Goal: Information Seeking & Learning: Learn about a topic

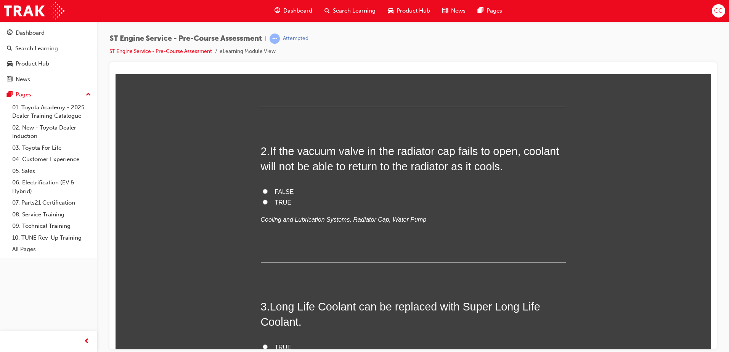
scroll to position [152, 0]
click at [263, 189] on input "FALSE" at bounding box center [265, 190] width 5 height 5
radio input "true"
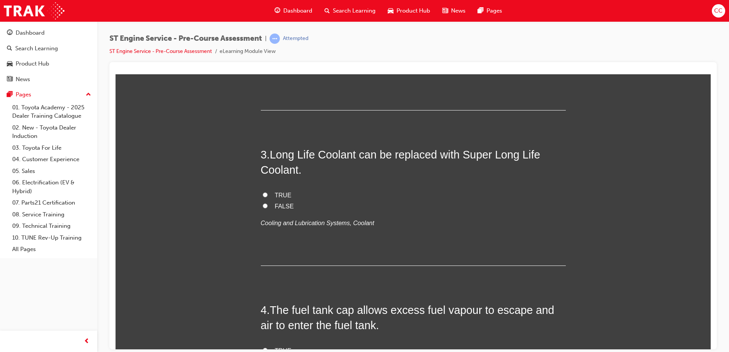
scroll to position [304, 0]
click at [263, 193] on input "TRUE" at bounding box center [265, 194] width 5 height 5
radio input "true"
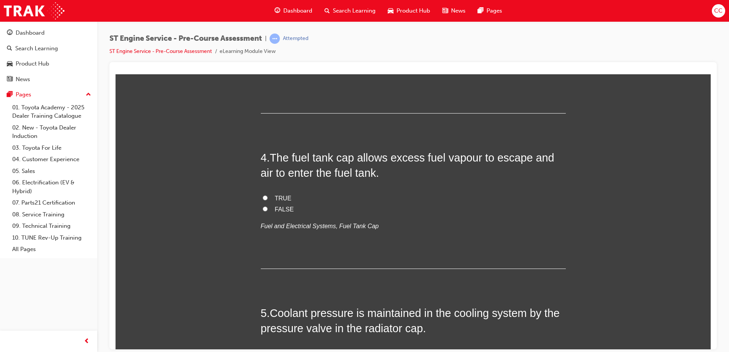
scroll to position [457, 0]
click at [263, 197] on input "TRUE" at bounding box center [265, 197] width 5 height 5
radio input "true"
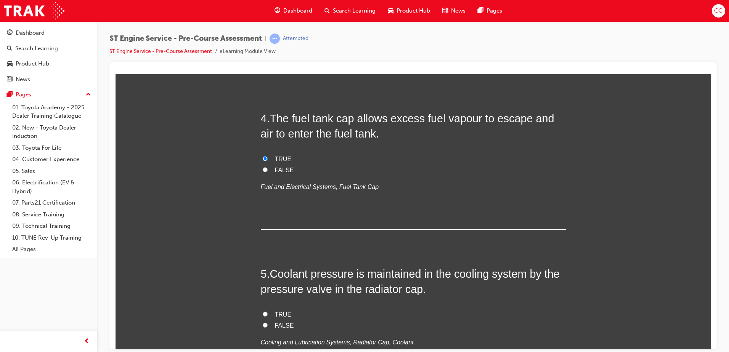
scroll to position [495, 0]
click at [264, 169] on input "FALSE" at bounding box center [265, 169] width 5 height 5
radio input "true"
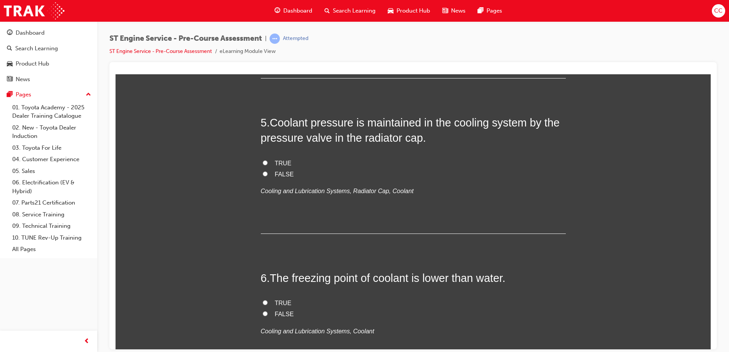
scroll to position [647, 0]
click at [263, 161] on input "TRUE" at bounding box center [265, 162] width 5 height 5
radio input "true"
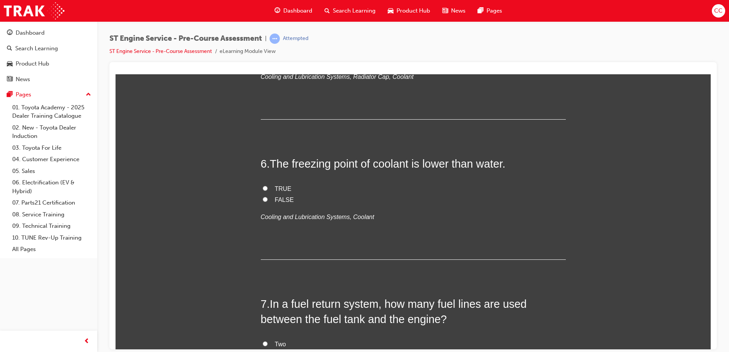
scroll to position [761, 0]
click at [263, 198] on input "FALSE" at bounding box center [265, 198] width 5 height 5
radio input "true"
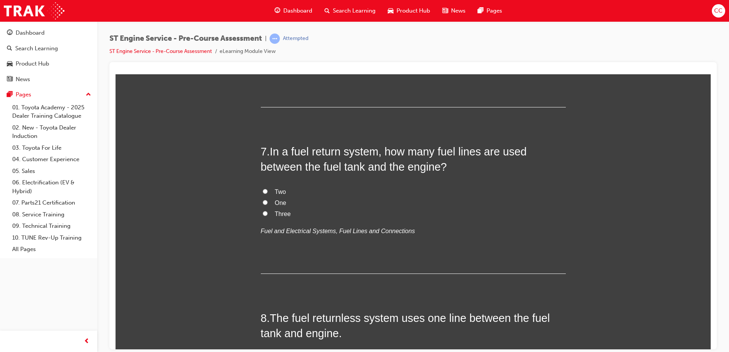
scroll to position [914, 0]
click at [263, 200] on input "One" at bounding box center [265, 201] width 5 height 5
radio input "true"
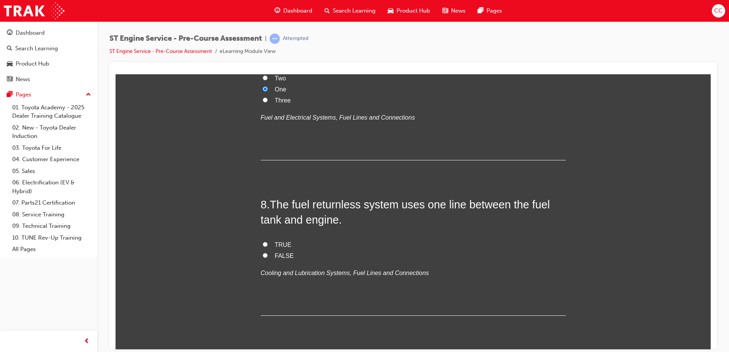
scroll to position [1028, 0]
click at [263, 243] on input "TRUE" at bounding box center [265, 243] width 5 height 5
radio input "true"
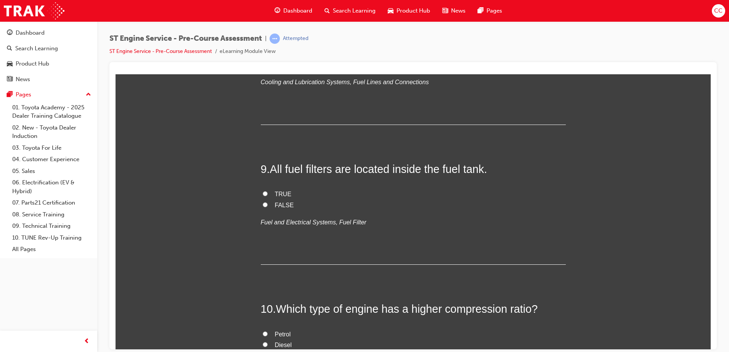
scroll to position [1218, 0]
click at [263, 202] on input "FALSE" at bounding box center [265, 204] width 5 height 5
radio input "true"
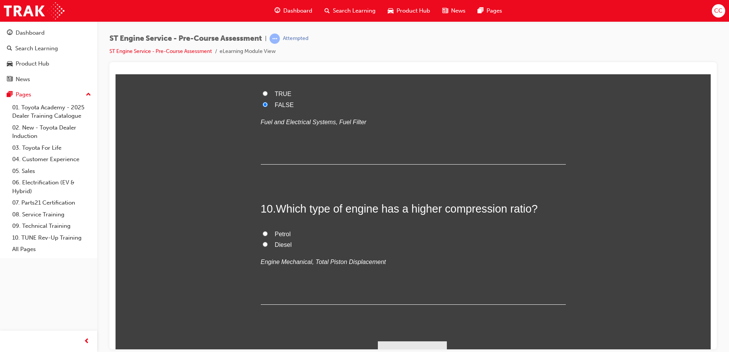
scroll to position [1331, 0]
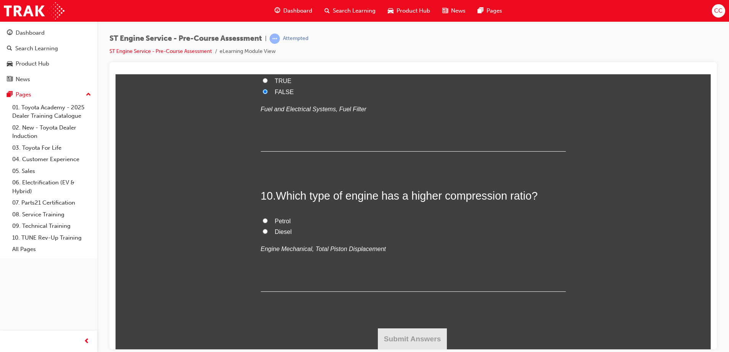
click at [263, 231] on input "Diesel" at bounding box center [265, 231] width 5 height 5
radio input "true"
click at [407, 340] on button "Submit Answers" at bounding box center [412, 338] width 69 height 21
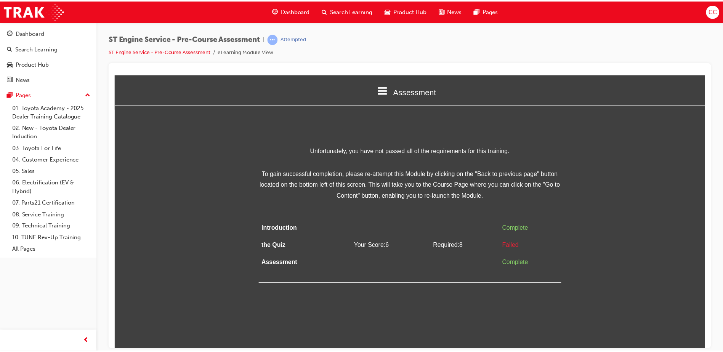
scroll to position [0, 0]
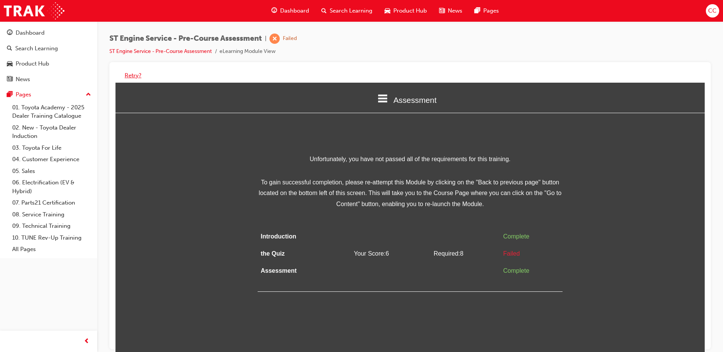
click at [134, 76] on button "Retry?" at bounding box center [133, 75] width 17 height 9
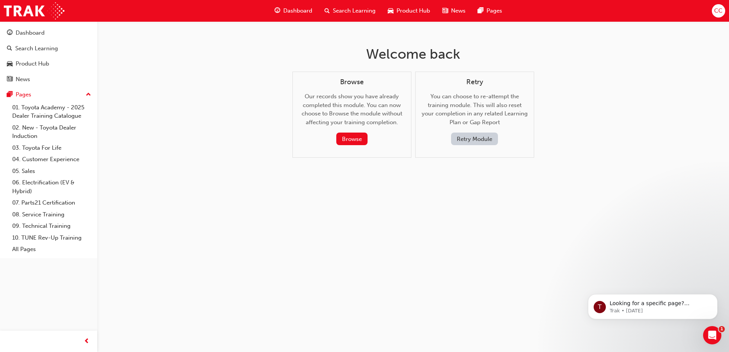
click at [479, 137] on button "Retry Module" at bounding box center [474, 139] width 47 height 13
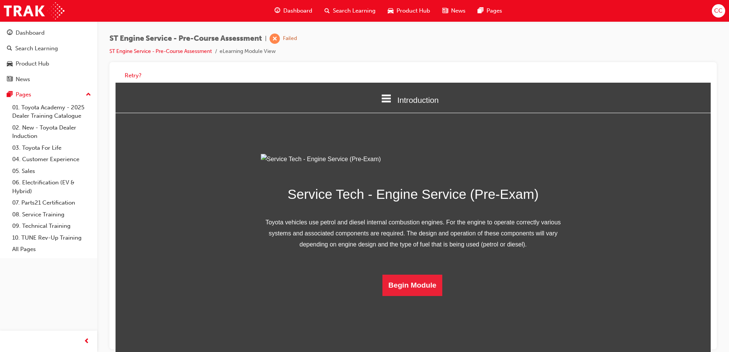
scroll to position [22, 0]
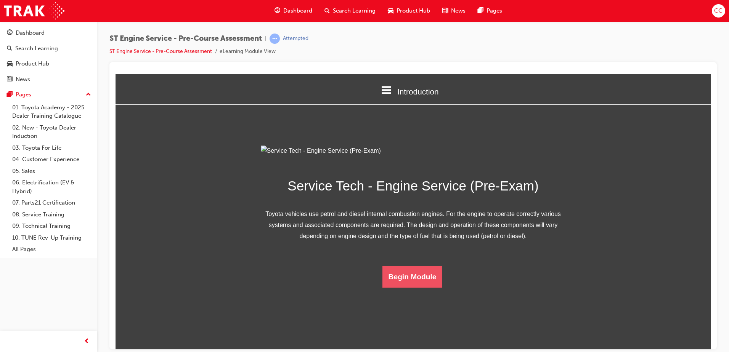
click at [392, 287] on button "Begin Module" at bounding box center [412, 276] width 60 height 21
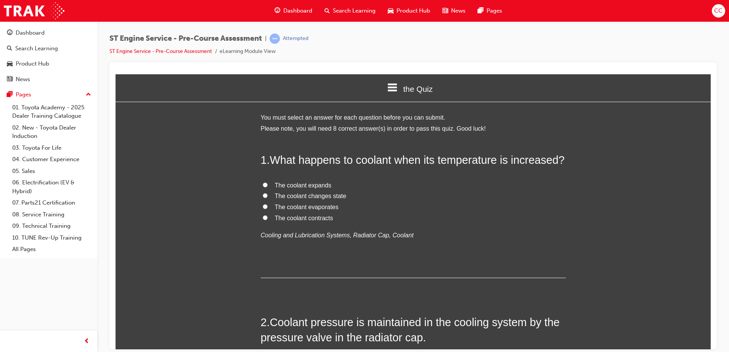
scroll to position [3, 0]
click at [264, 183] on input "The coolant expands" at bounding box center [265, 184] width 5 height 5
radio input "true"
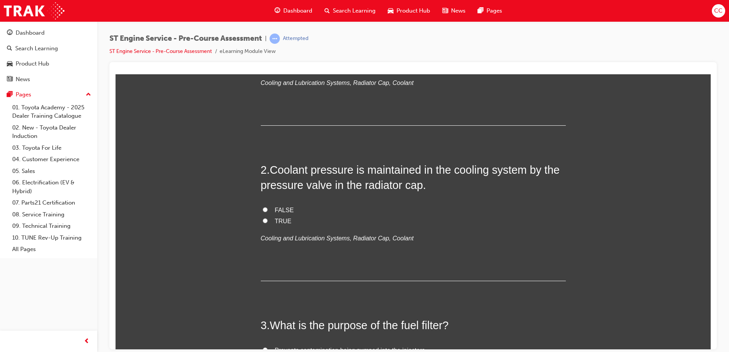
scroll to position [155, 0]
click at [263, 207] on input "FALSE" at bounding box center [265, 209] width 5 height 5
radio input "true"
click at [263, 220] on input "TRUE" at bounding box center [265, 220] width 5 height 5
radio input "true"
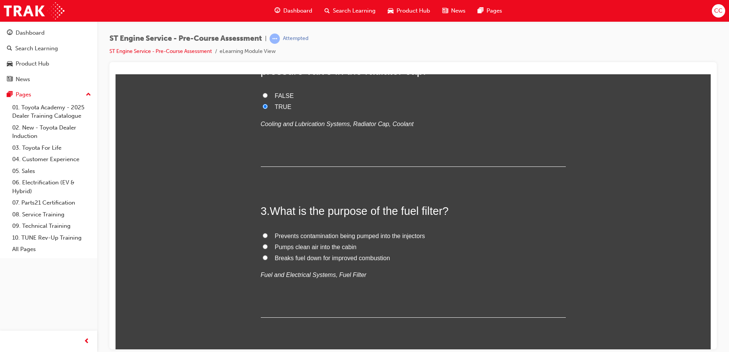
scroll to position [270, 0]
click at [263, 233] on input "Prevents contamination being pumped into the injectors" at bounding box center [265, 234] width 5 height 5
radio input "true"
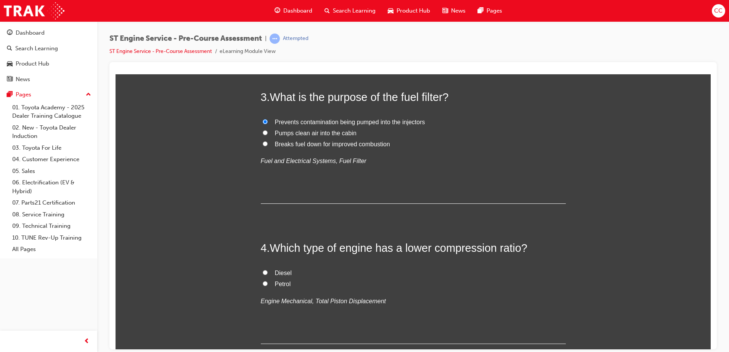
scroll to position [384, 0]
click at [263, 283] on input "Petrol" at bounding box center [265, 282] width 5 height 5
radio input "true"
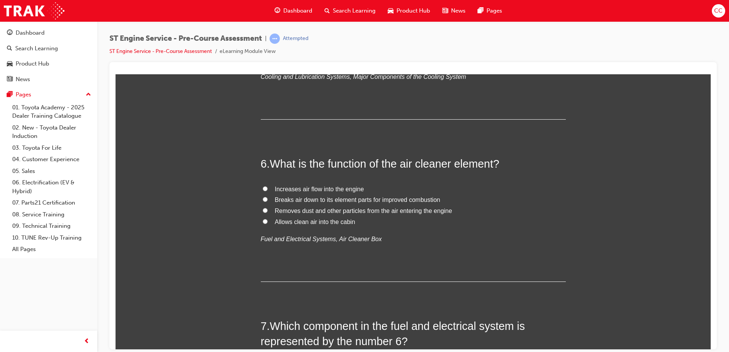
scroll to position [802, 0]
click at [263, 39] on input "Radiator cap" at bounding box center [265, 36] width 5 height 5
radio input "true"
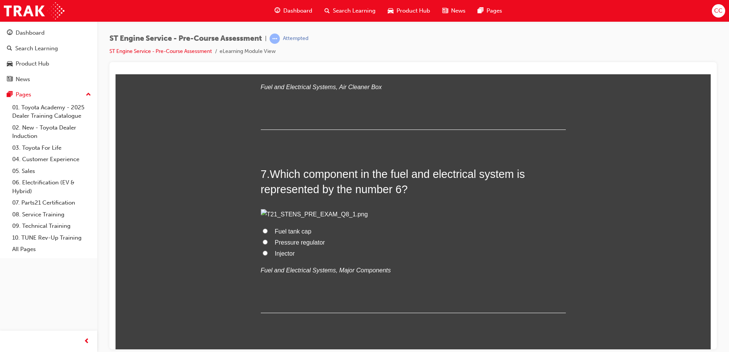
scroll to position [955, 0]
click at [264, 60] on input "Removes dust and other particles from the air entering the engine" at bounding box center [265, 57] width 5 height 5
radio input "true"
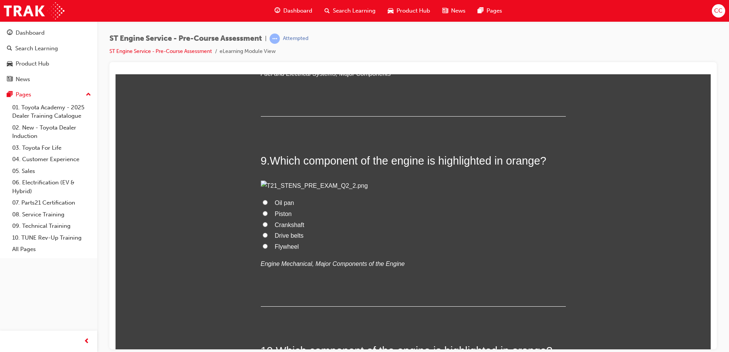
scroll to position [1335, 0]
radio input "true"
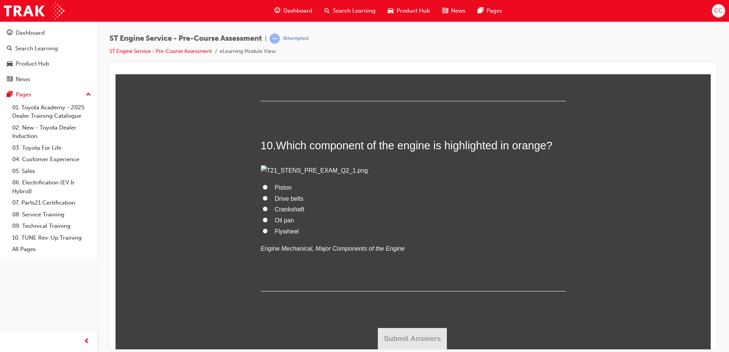
scroll to position [1715, 0]
radio input "true"
click at [264, 43] on input "Flywheel" at bounding box center [265, 40] width 5 height 5
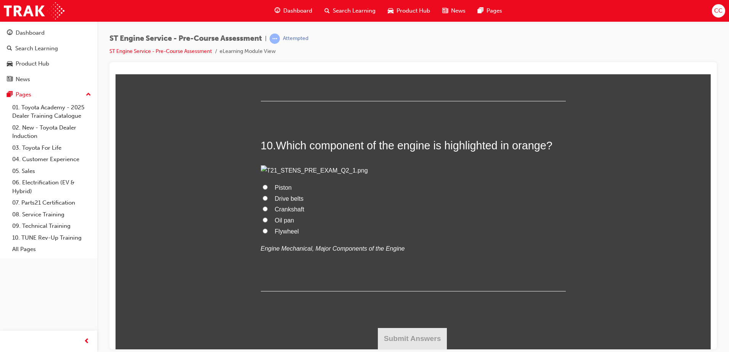
radio input "true"
click at [263, 211] on input "Crankshaft" at bounding box center [265, 208] width 5 height 5
radio input "true"
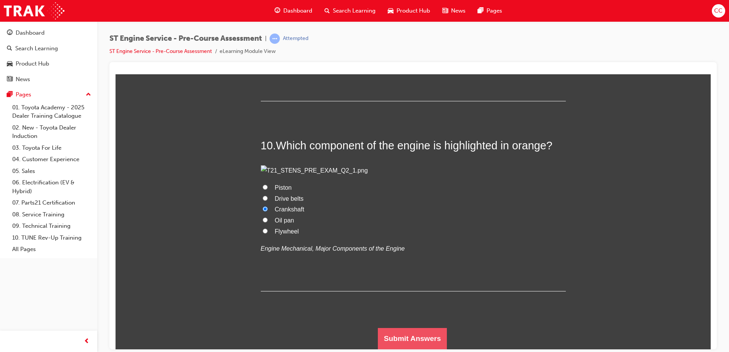
click at [409, 339] on button "Submit Answers" at bounding box center [412, 338] width 69 height 21
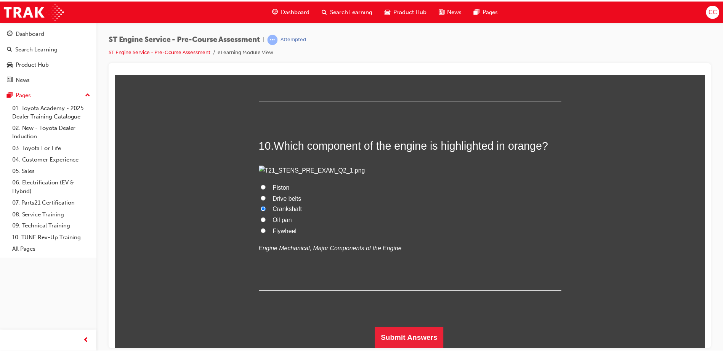
scroll to position [0, 0]
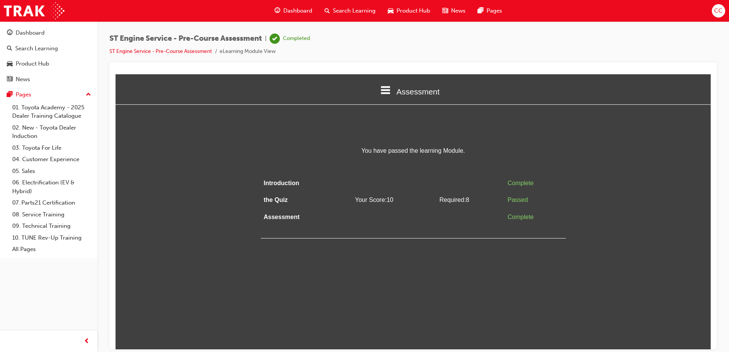
click at [295, 6] on span "Dashboard" at bounding box center [297, 10] width 29 height 9
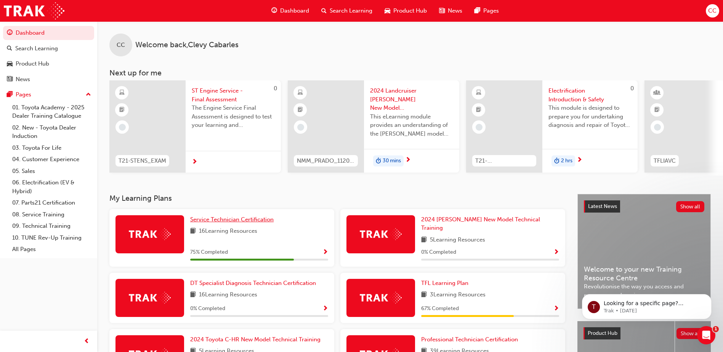
click at [211, 221] on span "Service Technician Certification" at bounding box center [231, 219] width 83 height 7
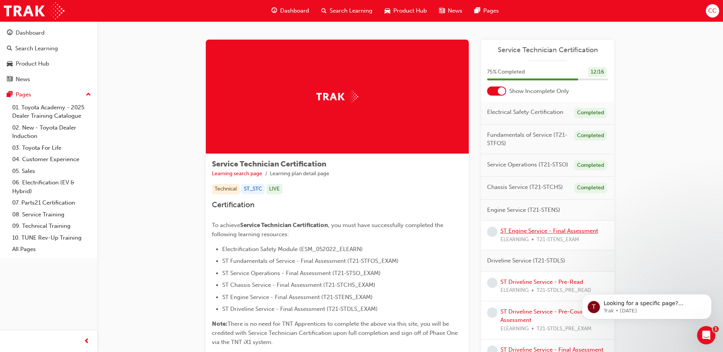
click at [522, 230] on link "ST Engine Service - Final Assessment" at bounding box center [549, 230] width 98 height 7
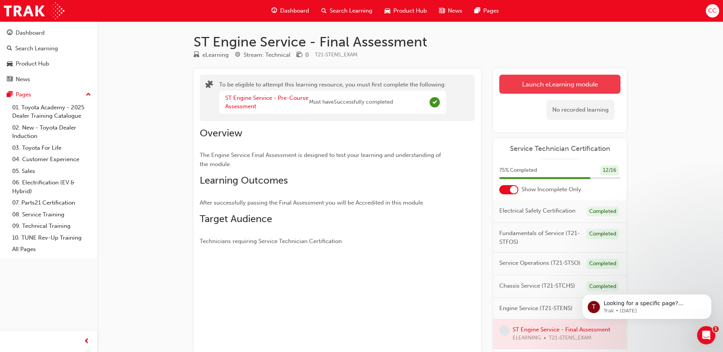
click at [529, 87] on button "Launch eLearning module" at bounding box center [559, 84] width 121 height 19
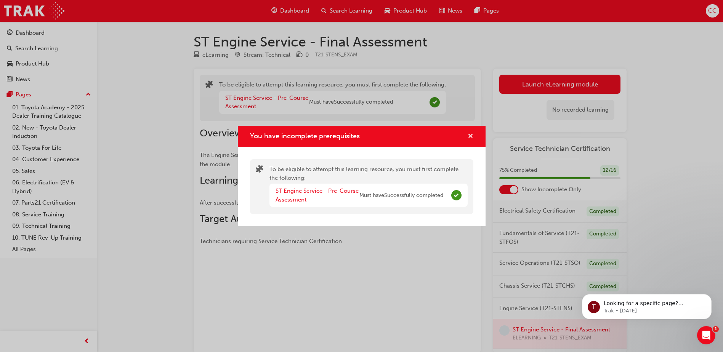
click at [468, 133] on span "cross-icon" at bounding box center [471, 136] width 6 height 7
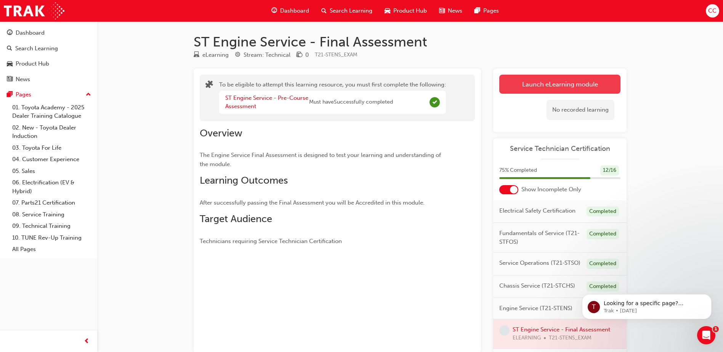
click at [565, 82] on button "Launch eLearning module" at bounding box center [559, 84] width 121 height 19
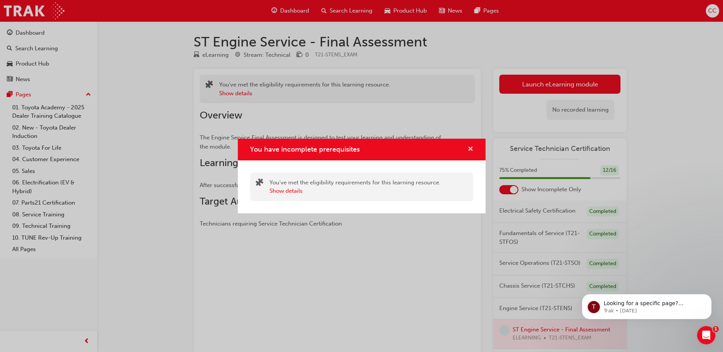
click at [471, 151] on span "cross-icon" at bounding box center [471, 149] width 6 height 7
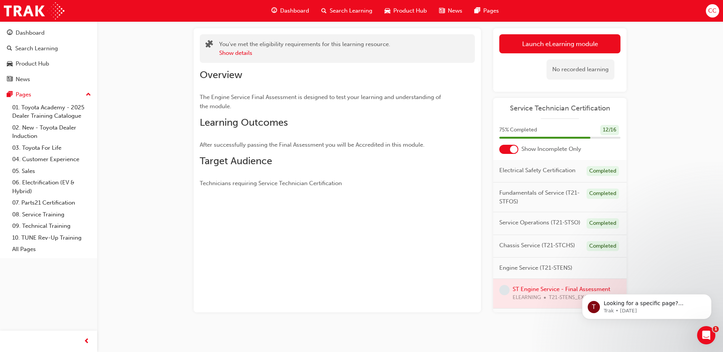
click at [513, 146] on div at bounding box center [514, 150] width 8 height 8
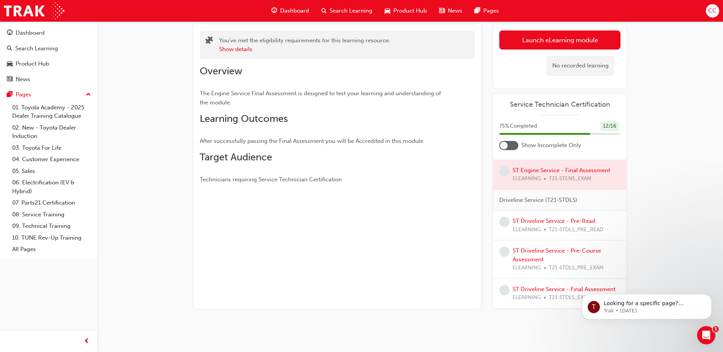
scroll to position [554, 0]
click at [572, 218] on link "ST Driveline Service - Pre-Read" at bounding box center [554, 221] width 83 height 7
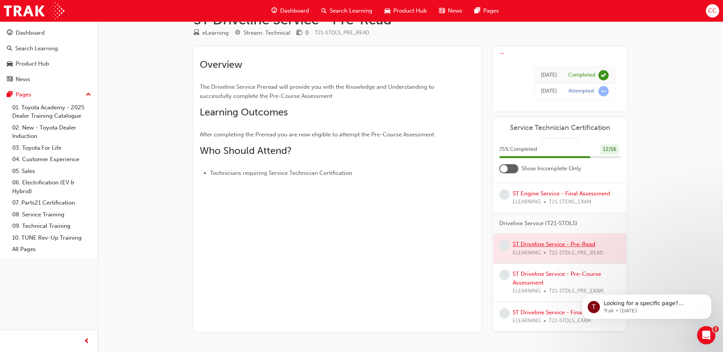
scroll to position [44, 0]
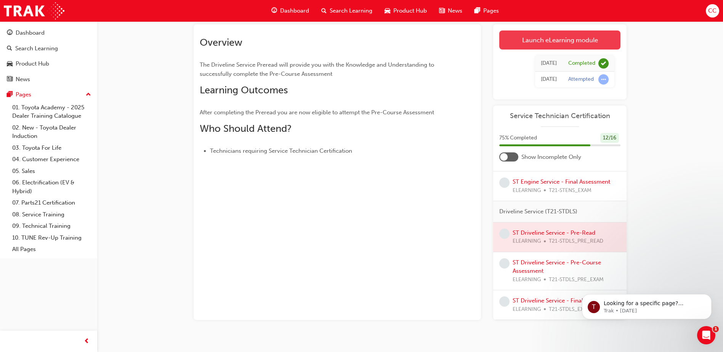
click at [578, 41] on link "Launch eLearning module" at bounding box center [559, 39] width 121 height 19
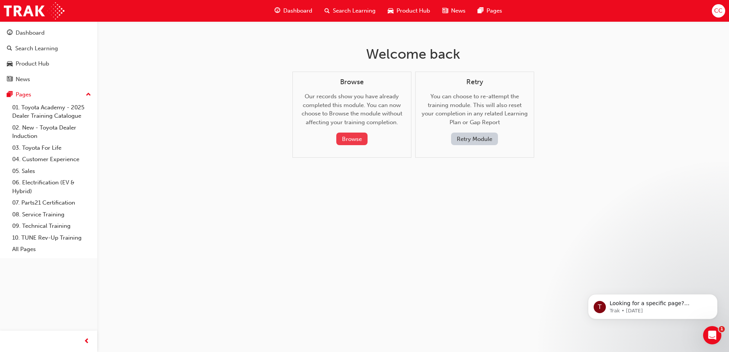
click at [352, 137] on button "Browse" at bounding box center [351, 139] width 31 height 13
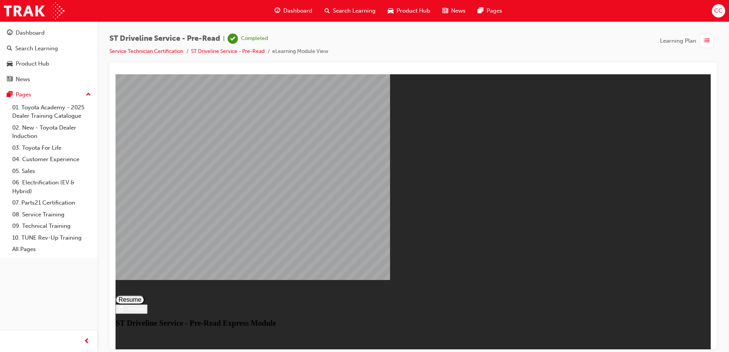
click at [144, 295] on button "Resume" at bounding box center [129, 299] width 29 height 9
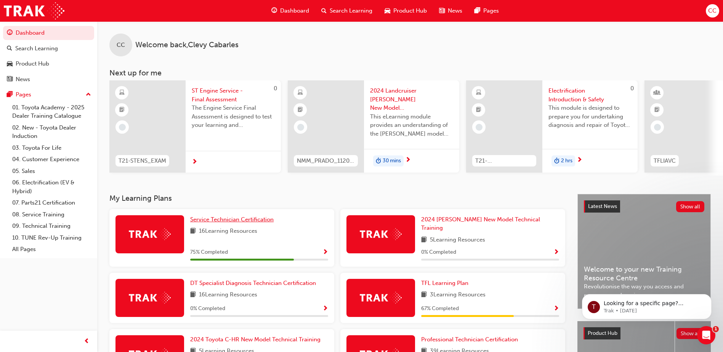
click at [235, 223] on span "Service Technician Certification" at bounding box center [231, 219] width 83 height 7
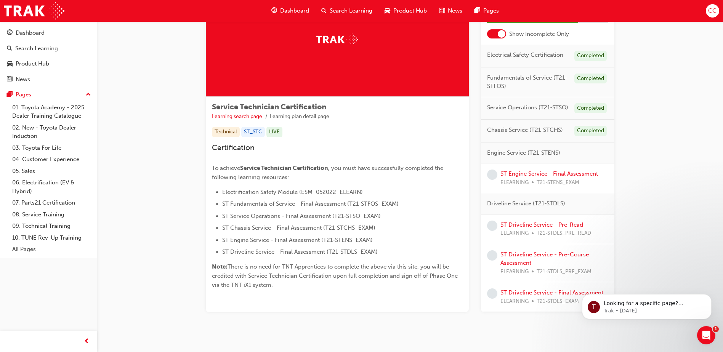
scroll to position [73, 0]
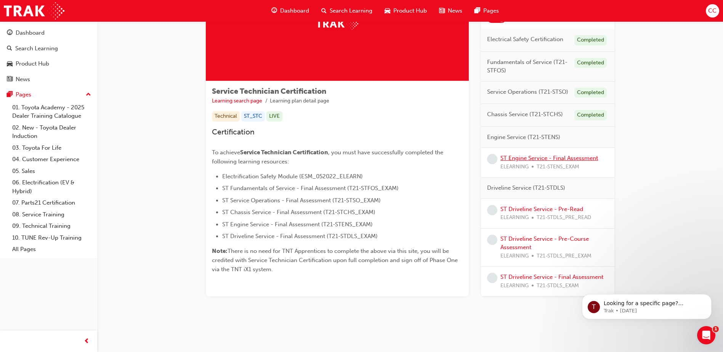
click at [558, 159] on link "ST Engine Service - Final Assessment" at bounding box center [549, 158] width 98 height 7
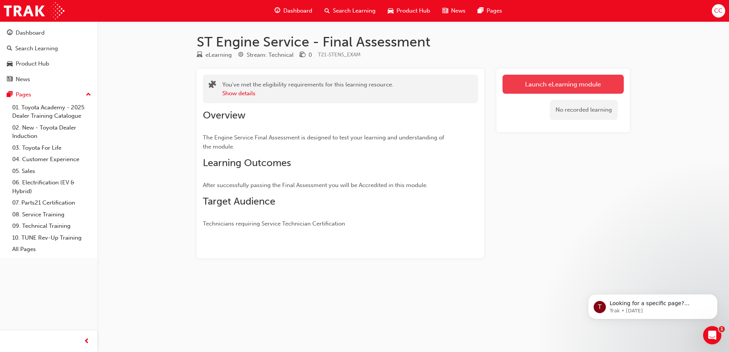
click at [576, 87] on link "Launch eLearning module" at bounding box center [562, 84] width 121 height 19
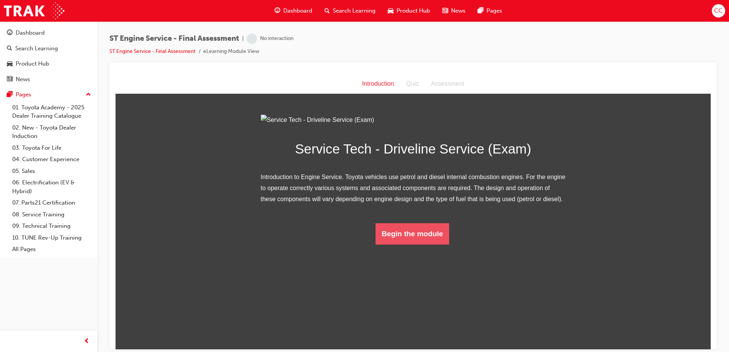
click at [427, 244] on button "Begin the module" at bounding box center [412, 233] width 74 height 21
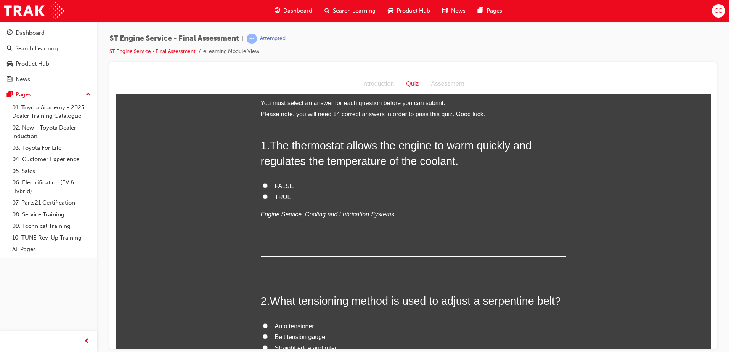
scroll to position [5, 0]
click at [263, 195] on input "TRUE" at bounding box center [265, 196] width 5 height 5
radio input "true"
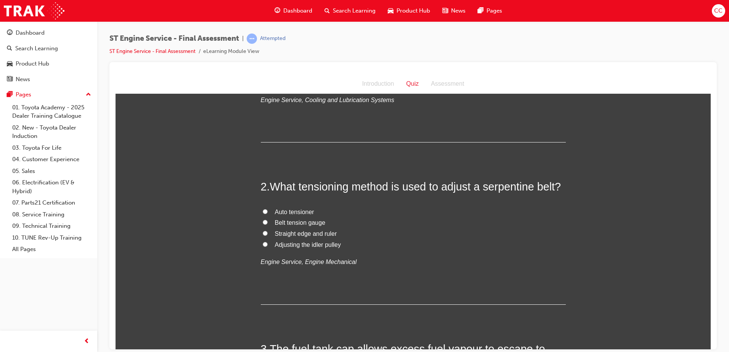
scroll to position [119, 0]
click at [263, 242] on input "Adjusting the idler pulley" at bounding box center [265, 243] width 5 height 5
radio input "true"
click at [263, 210] on input "Auto tensioner" at bounding box center [265, 210] width 5 height 5
radio input "true"
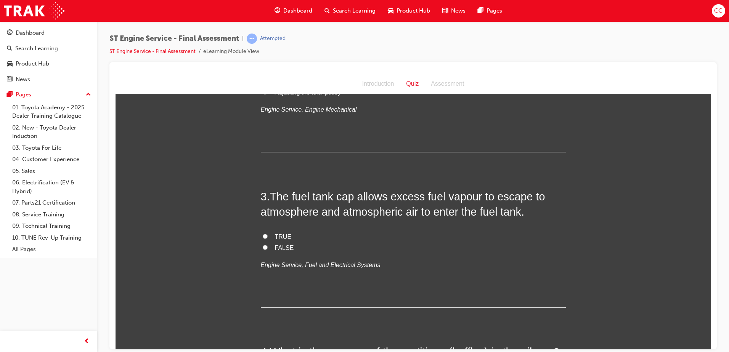
scroll to position [272, 0]
click at [263, 247] on input "FALSE" at bounding box center [265, 246] width 5 height 5
radio input "true"
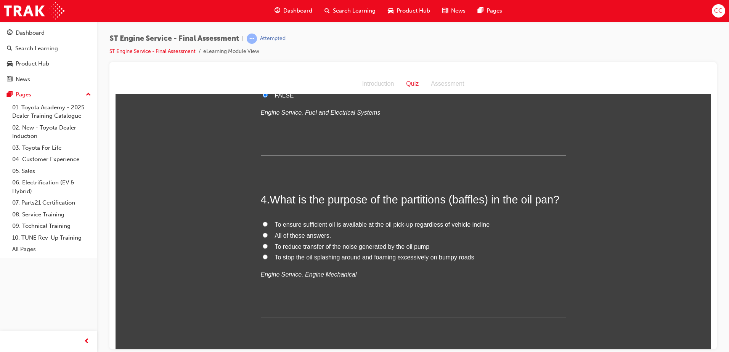
scroll to position [424, 0]
click at [263, 223] on input "To ensure sufficient oil is available at the oil pick-up regardless of vehicle …" at bounding box center [265, 223] width 5 height 5
radio input "true"
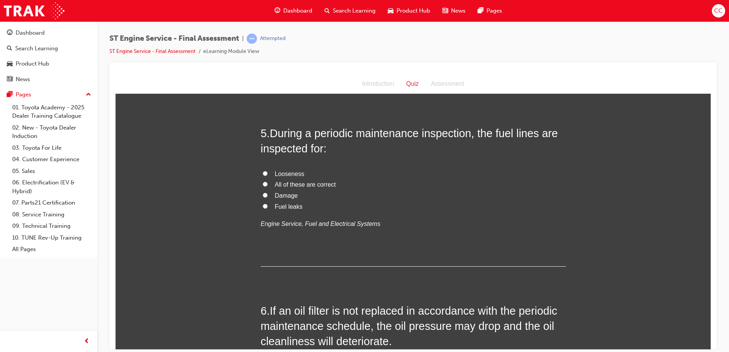
scroll to position [652, 0]
click at [263, 183] on input "All of these are correct" at bounding box center [265, 183] width 5 height 5
radio input "true"
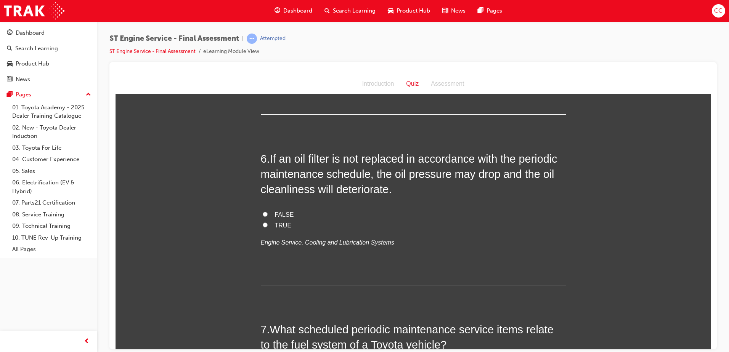
scroll to position [804, 0]
click at [263, 223] on input "TRUE" at bounding box center [265, 224] width 5 height 5
radio input "true"
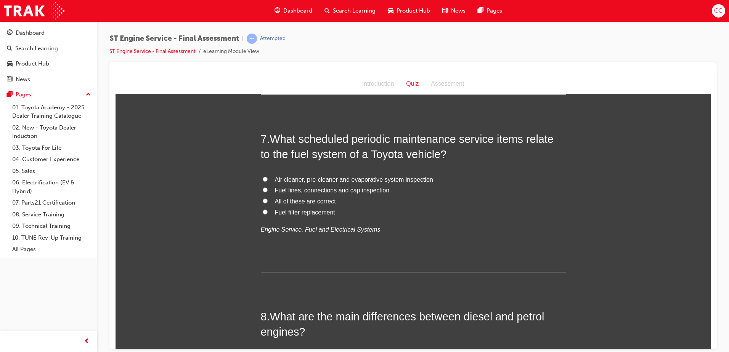
scroll to position [995, 0]
click at [263, 199] on input "All of these are correct" at bounding box center [265, 200] width 5 height 5
radio input "true"
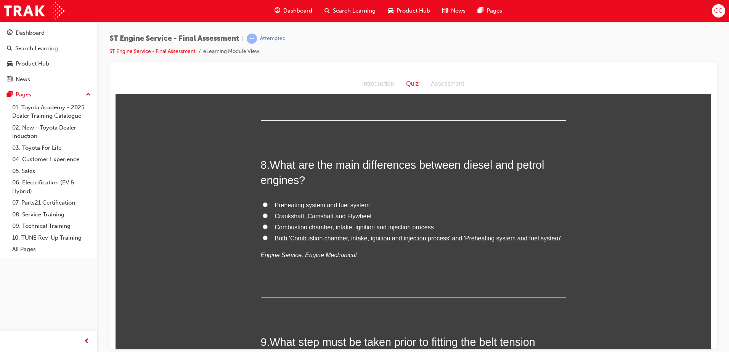
scroll to position [1147, 0]
click at [263, 224] on input "Combustion chamber, intake, ignition and injection process" at bounding box center [265, 225] width 5 height 5
radio input "true"
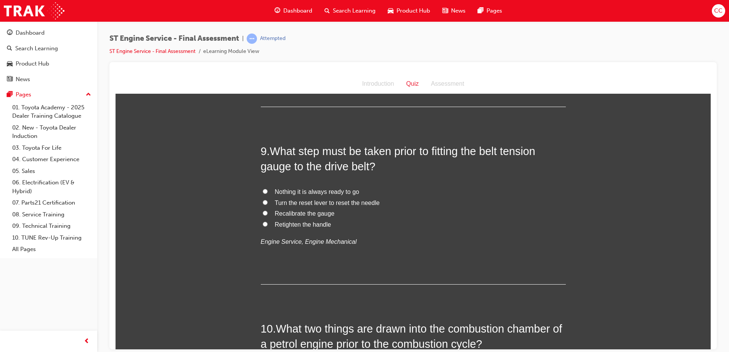
scroll to position [1337, 0]
click at [263, 211] on input "Recalibrate the gauge" at bounding box center [265, 212] width 5 height 5
radio input "true"
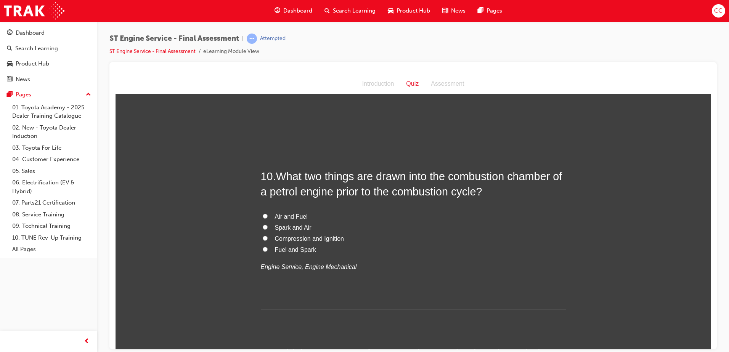
scroll to position [1490, 0]
click at [263, 213] on input "Air and Fuel" at bounding box center [265, 215] width 5 height 5
radio input "true"
drag, startPoint x: 267, startPoint y: 211, endPoint x: 261, endPoint y: 217, distance: 8.6
drag, startPoint x: 261, startPoint y: 217, endPoint x: 218, endPoint y: 234, distance: 46.7
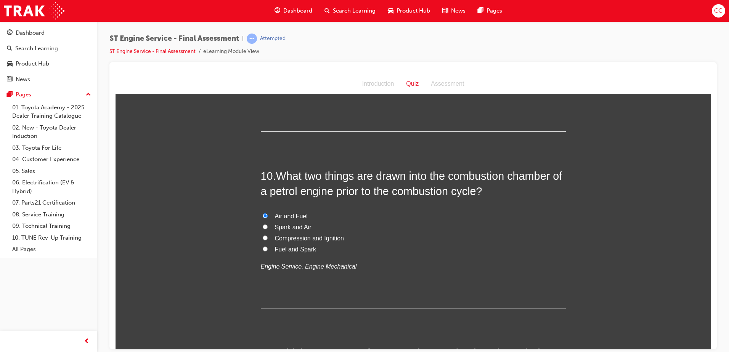
click at [218, 234] on div "You must select an answer for each question before you can submit. Please note,…" at bounding box center [412, 180] width 595 height 3137
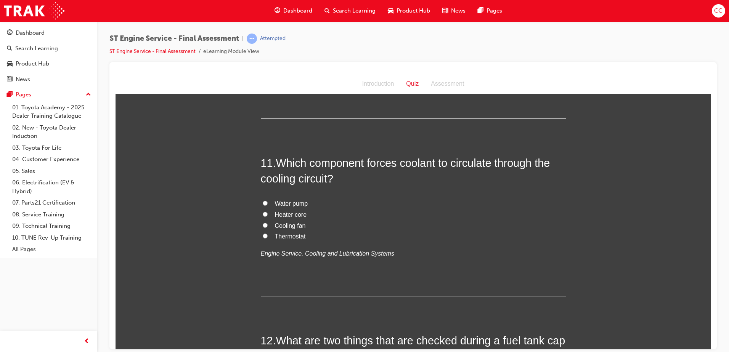
scroll to position [1680, 0]
click at [264, 202] on input "Water pump" at bounding box center [265, 202] width 5 height 5
radio input "true"
drag, startPoint x: 264, startPoint y: 202, endPoint x: 200, endPoint y: 218, distance: 65.6
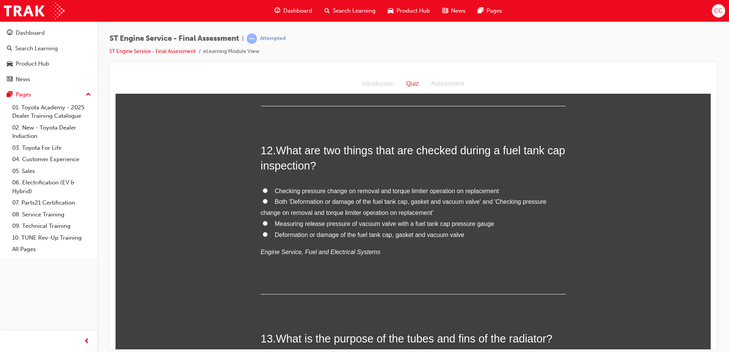
scroll to position [1871, 0]
click at [263, 200] on input "Both 'Deformation or damage of the fuel tank cap, gasket and vacuum valve' and …" at bounding box center [265, 200] width 5 height 5
radio input "true"
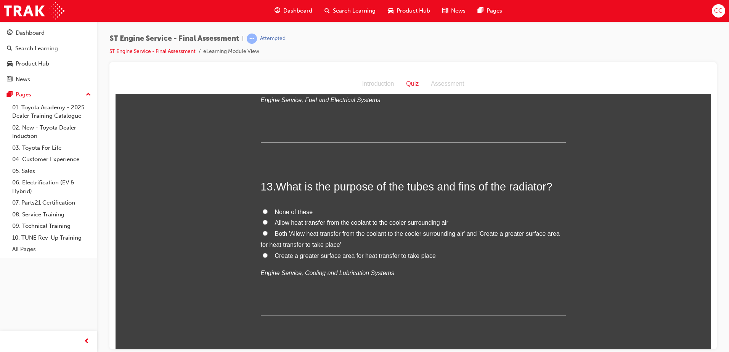
scroll to position [2023, 0]
click at [263, 221] on input "Allow heat transfer from the coolant to the cooler surrounding air" at bounding box center [265, 221] width 5 height 5
radio input "true"
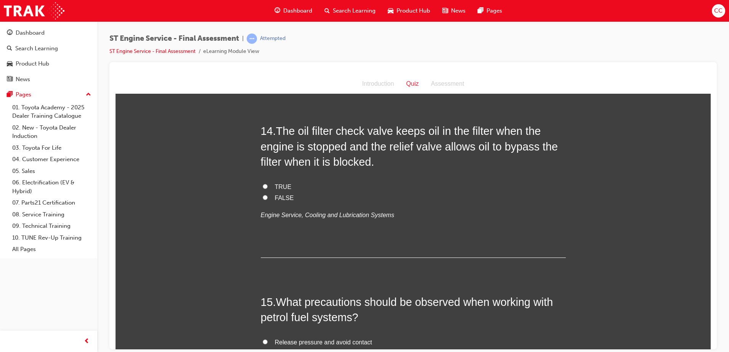
scroll to position [2251, 0]
click at [263, 185] on input "TRUE" at bounding box center [265, 185] width 5 height 5
radio input "true"
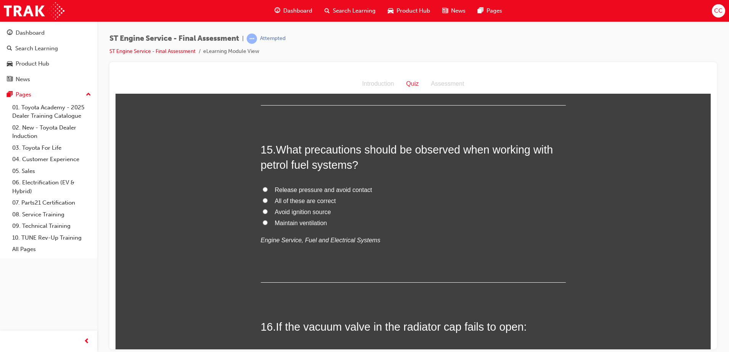
scroll to position [2404, 0]
click at [264, 200] on input "All of these are correct" at bounding box center [265, 199] width 5 height 5
radio input "true"
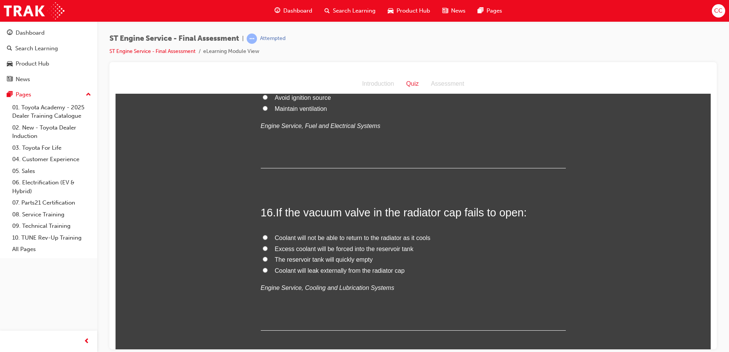
scroll to position [2518, 0]
click at [263, 269] on input "Coolant will leak externally from the radiator cap" at bounding box center [265, 269] width 5 height 5
radio input "true"
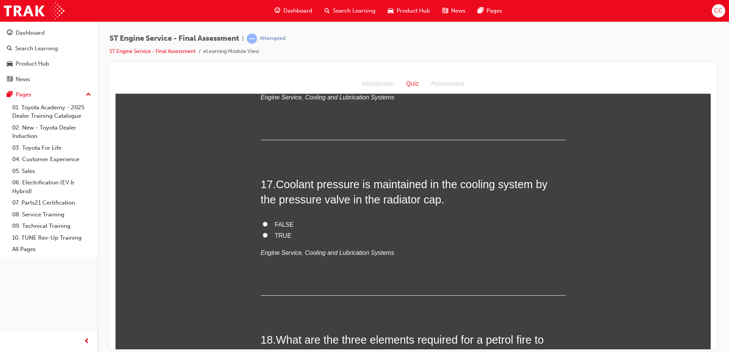
scroll to position [2709, 0]
click at [263, 235] on input "TRUE" at bounding box center [265, 234] width 5 height 5
radio input "true"
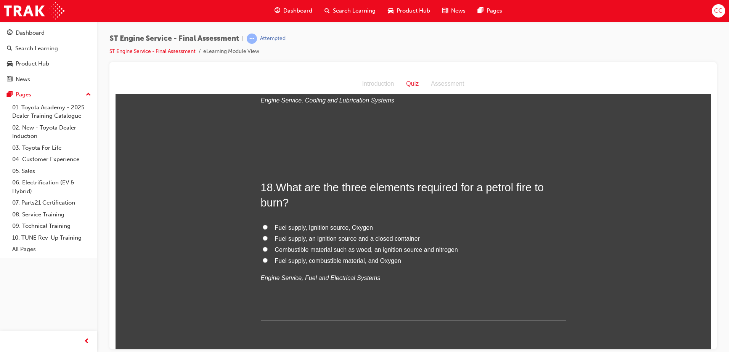
scroll to position [2861, 0]
click at [261, 226] on label "Fuel supply, Ignition source, Oxygen" at bounding box center [413, 227] width 305 height 11
click at [263, 226] on input "Fuel supply, Ignition source, Oxygen" at bounding box center [265, 226] width 5 height 5
radio input "true"
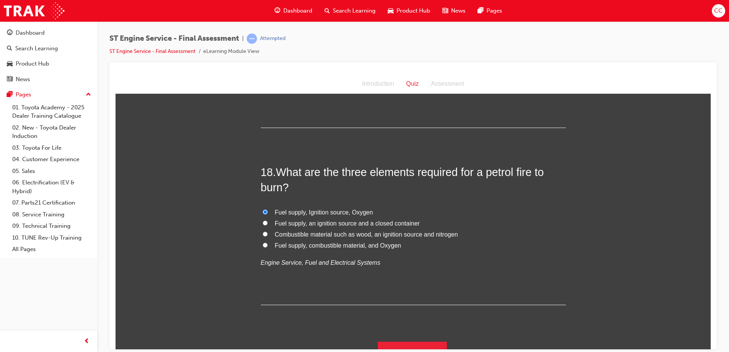
scroll to position [2889, 0]
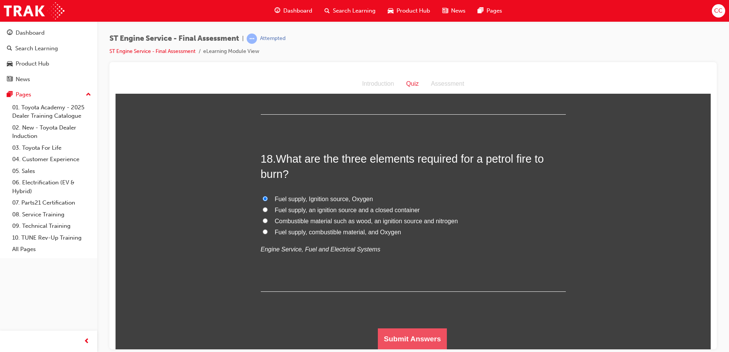
click at [398, 340] on button "Submit Answers" at bounding box center [412, 338] width 69 height 21
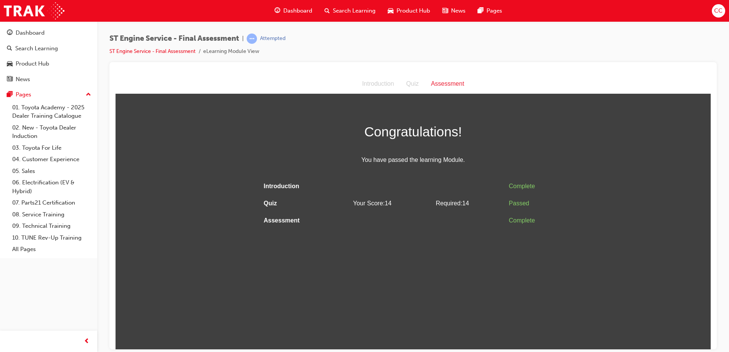
scroll to position [0, 0]
click at [297, 11] on span "Dashboard" at bounding box center [297, 10] width 29 height 9
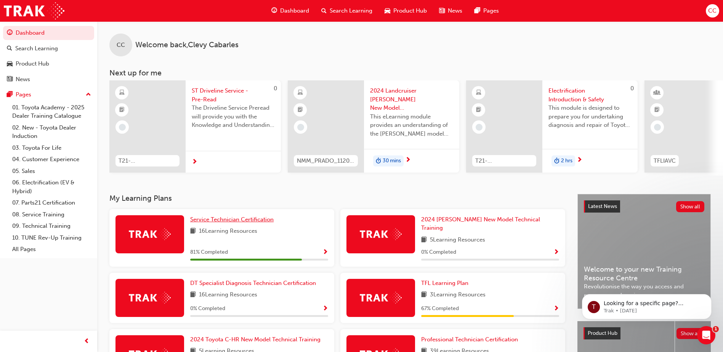
click at [258, 222] on span "Service Technician Certification" at bounding box center [231, 219] width 83 height 7
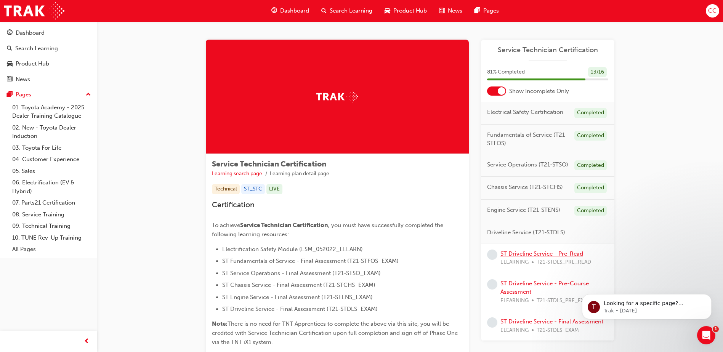
click at [555, 254] on link "ST Driveline Service - Pre-Read" at bounding box center [541, 253] width 83 height 7
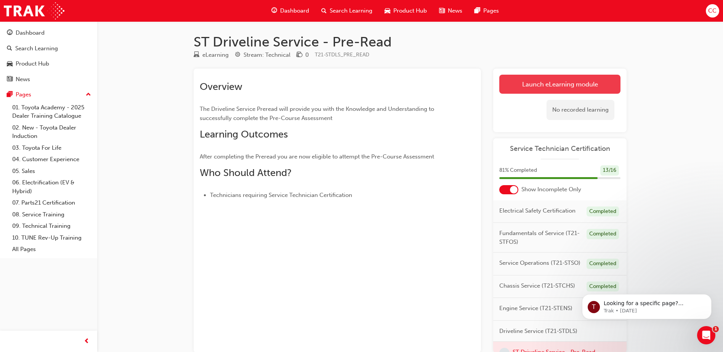
click at [556, 88] on link "Launch eLearning module" at bounding box center [559, 84] width 121 height 19
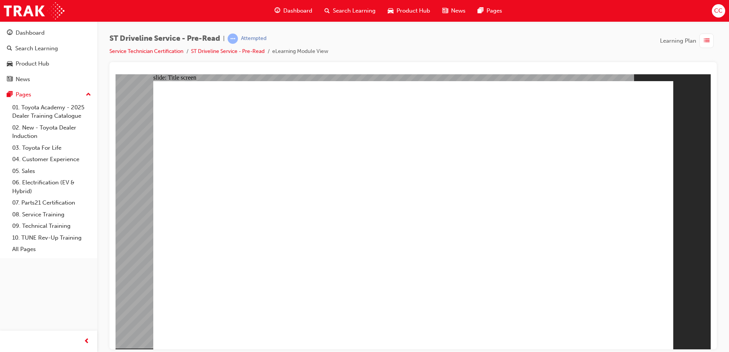
click at [304, 8] on span "Dashboard" at bounding box center [297, 10] width 29 height 9
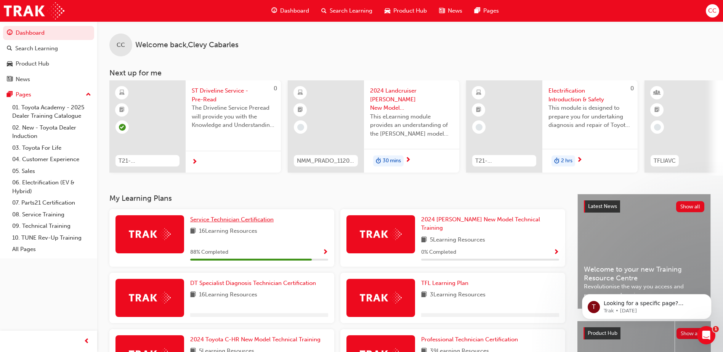
click at [231, 223] on span "Service Technician Certification" at bounding box center [231, 219] width 83 height 7
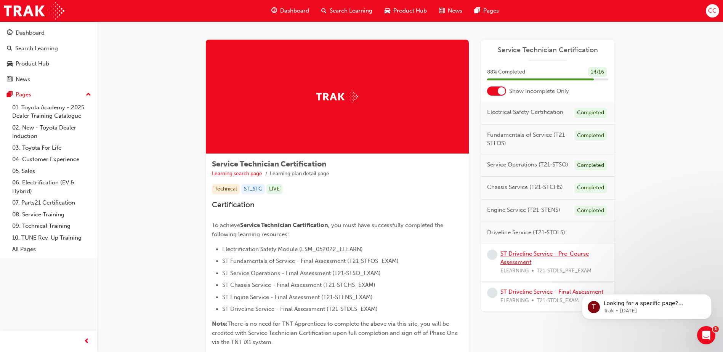
click at [537, 252] on link "ST Driveline Service - Pre-Course Assessment" at bounding box center [544, 258] width 88 height 16
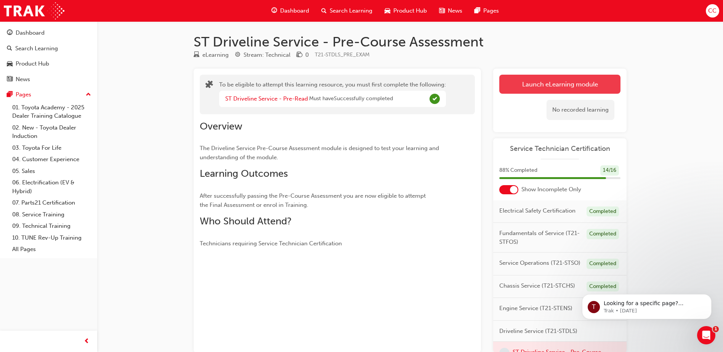
click at [560, 83] on button "Launch eLearning module" at bounding box center [559, 84] width 121 height 19
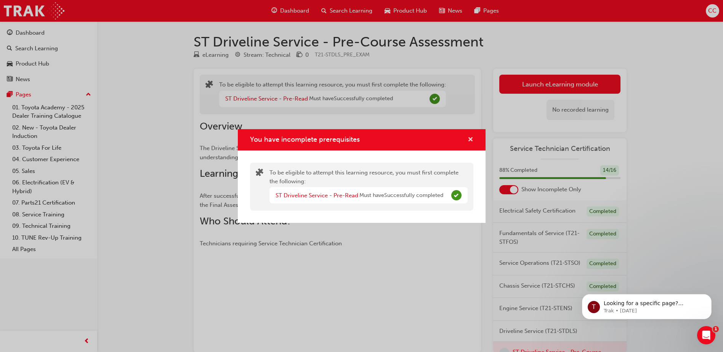
click at [470, 138] on span "cross-icon" at bounding box center [471, 140] width 6 height 7
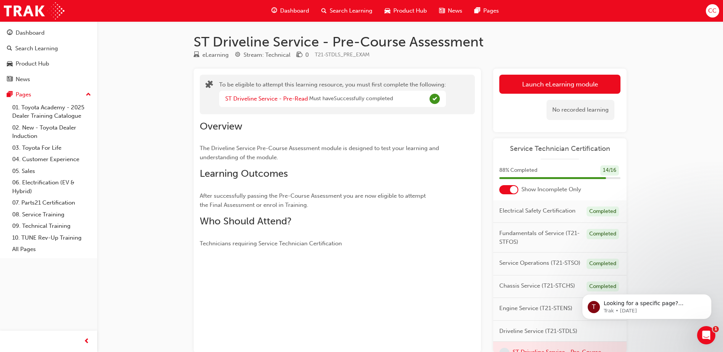
click at [303, 11] on span "Dashboard" at bounding box center [294, 10] width 29 height 9
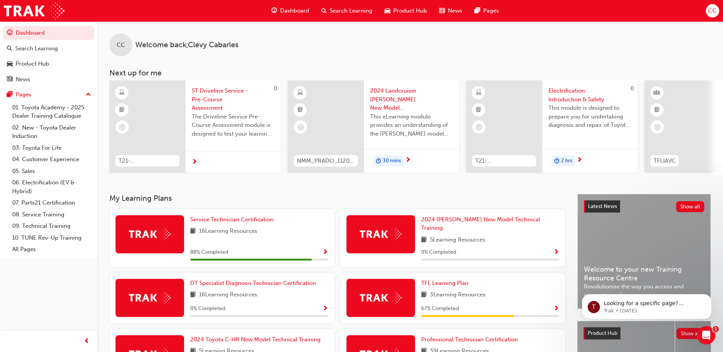
click at [165, 248] on div at bounding box center [149, 234] width 69 height 38
click at [172, 241] on div at bounding box center [149, 234] width 69 height 38
click at [280, 248] on div "88 % Completed" at bounding box center [259, 253] width 138 height 10
click at [326, 249] on span "Show Progress" at bounding box center [325, 252] width 6 height 7
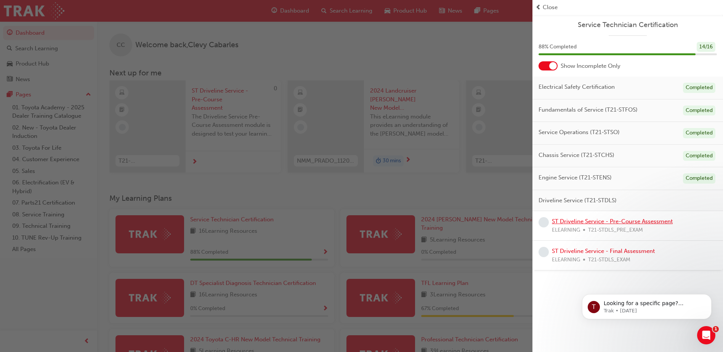
click at [612, 223] on link "ST Driveline Service - Pre-Course Assessment" at bounding box center [612, 221] width 121 height 7
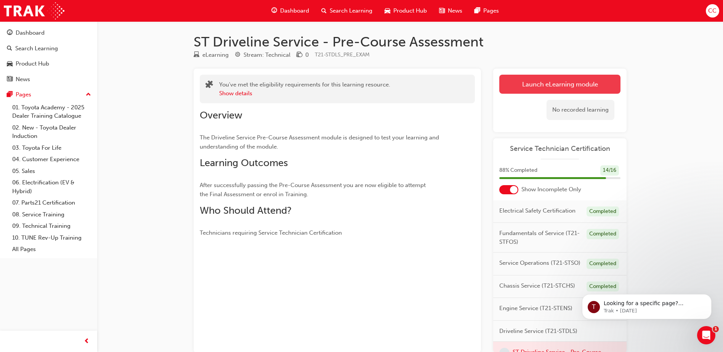
click at [570, 93] on button "Launch eLearning module" at bounding box center [559, 84] width 121 height 19
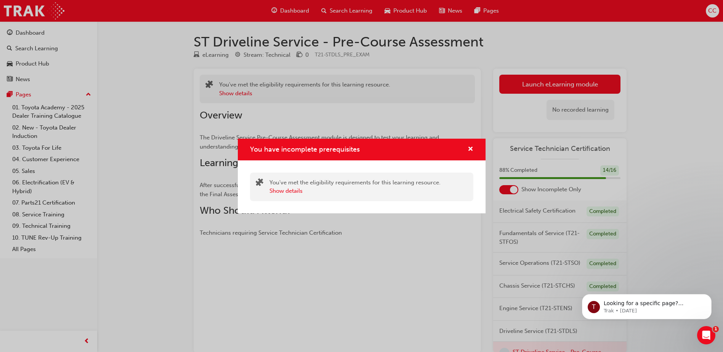
click at [570, 82] on div "You have incomplete prerequisites You've met the eligibility requirements for t…" at bounding box center [361, 176] width 723 height 352
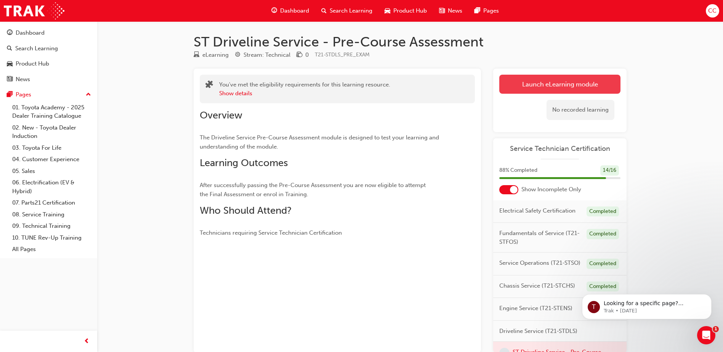
click at [566, 85] on button "Launch eLearning module" at bounding box center [559, 84] width 121 height 19
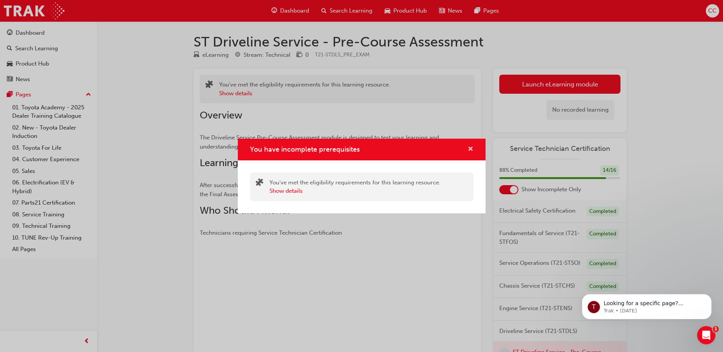
click at [472, 149] on span "cross-icon" at bounding box center [471, 149] width 6 height 7
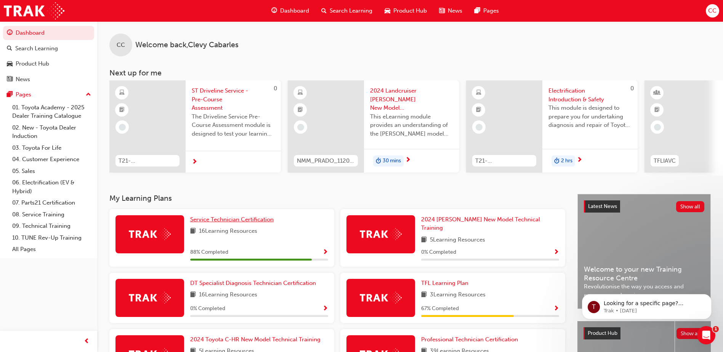
click at [240, 222] on span "Service Technician Certification" at bounding box center [231, 219] width 83 height 7
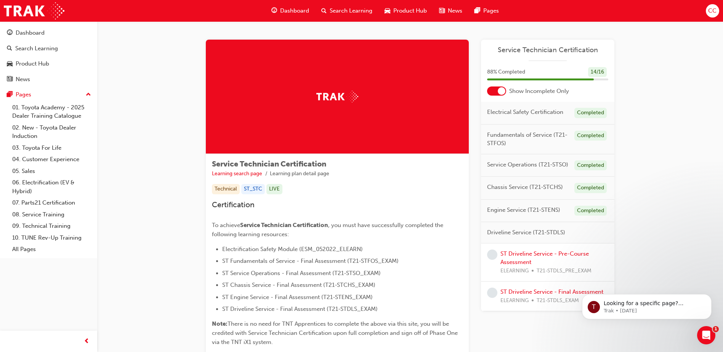
click at [298, 12] on span "Dashboard" at bounding box center [294, 10] width 29 height 9
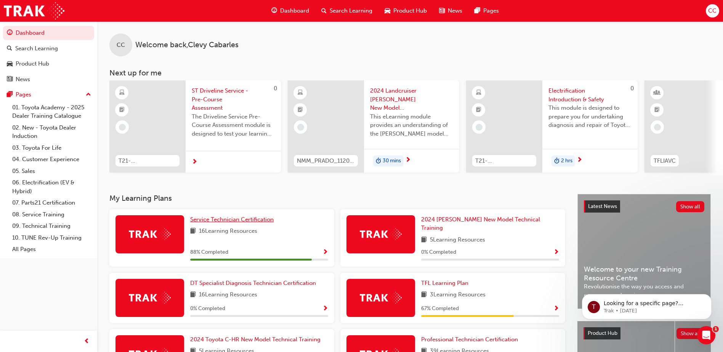
click at [261, 223] on span "Service Technician Certification" at bounding box center [231, 219] width 83 height 7
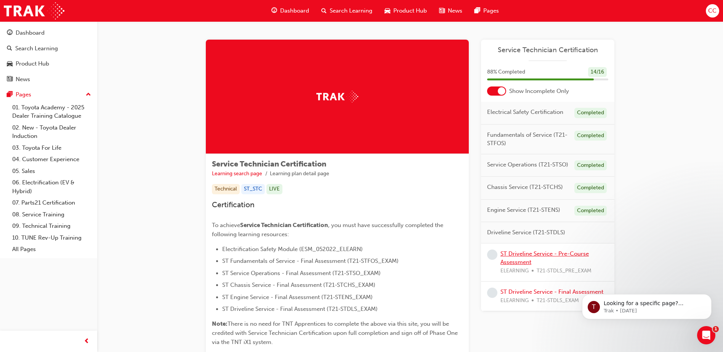
click at [570, 256] on link "ST Driveline Service - Pre-Course Assessment" at bounding box center [544, 258] width 88 height 16
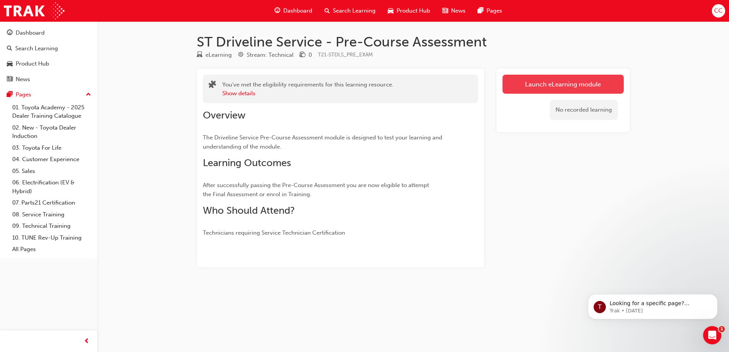
click at [598, 85] on link "Launch eLearning module" at bounding box center [562, 84] width 121 height 19
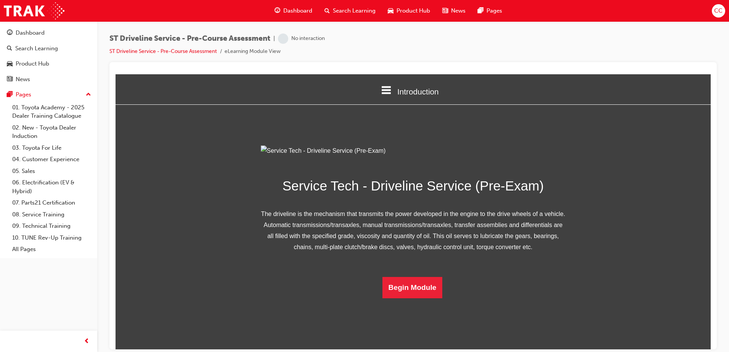
scroll to position [33, 0]
click at [405, 298] on button "Begin Module" at bounding box center [412, 287] width 60 height 21
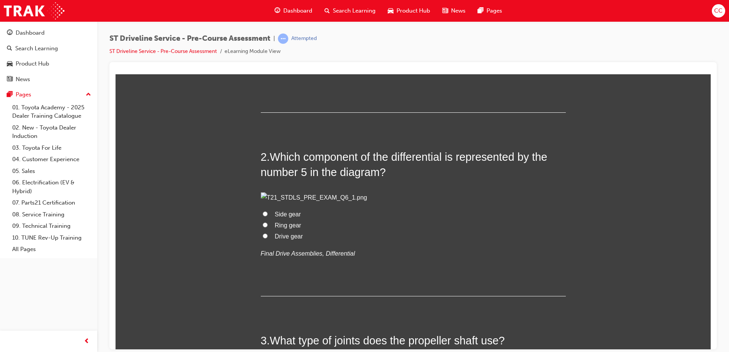
scroll to position [190, 0]
click at [263, 54] on input "Master cylinder" at bounding box center [265, 51] width 5 height 5
radio input "true"
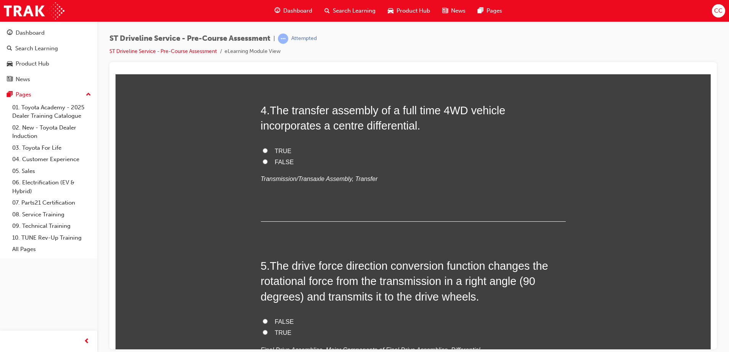
scroll to position [571, 0]
radio input "true"
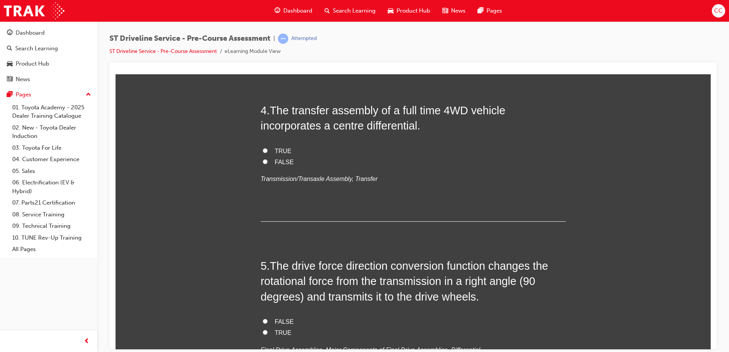
radio input "true"
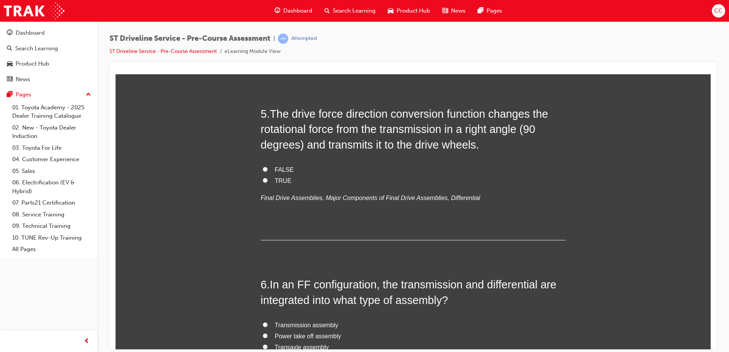
scroll to position [723, 0]
radio input "true"
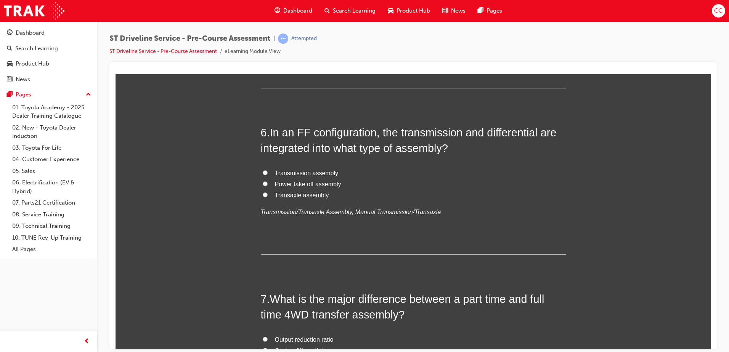
scroll to position [875, 0]
radio input "true"
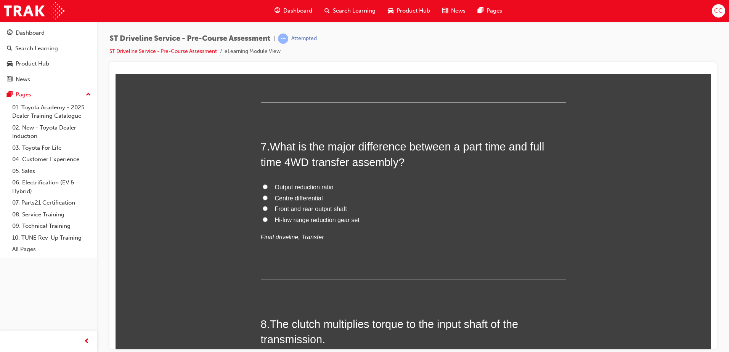
scroll to position [1027, 0]
radio input "true"
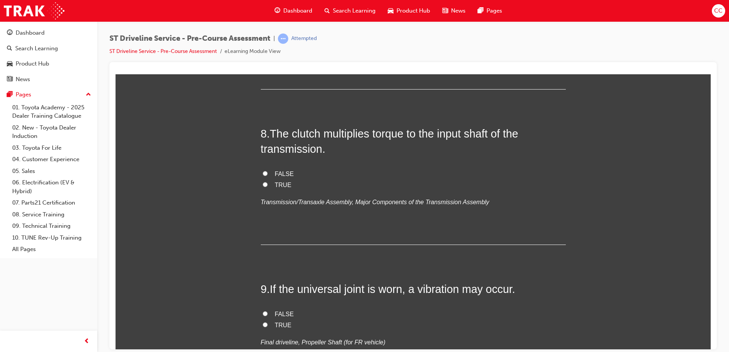
scroll to position [1218, 0]
radio input "true"
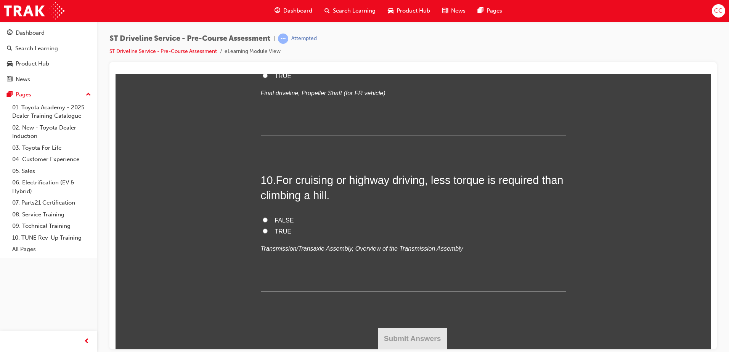
scroll to position [1675, 0]
radio input "true"
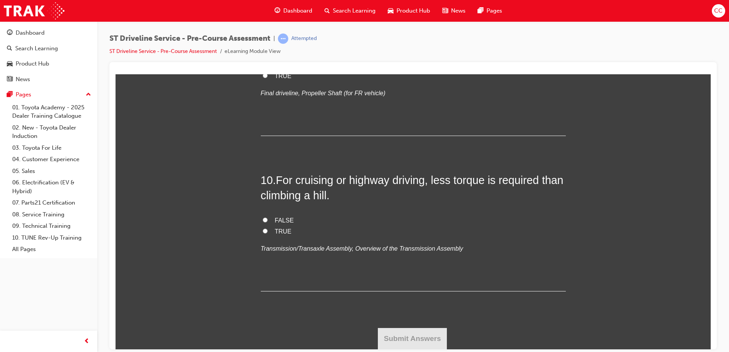
radio input "true"
click at [261, 82] on label "TRUE" at bounding box center [413, 75] width 305 height 11
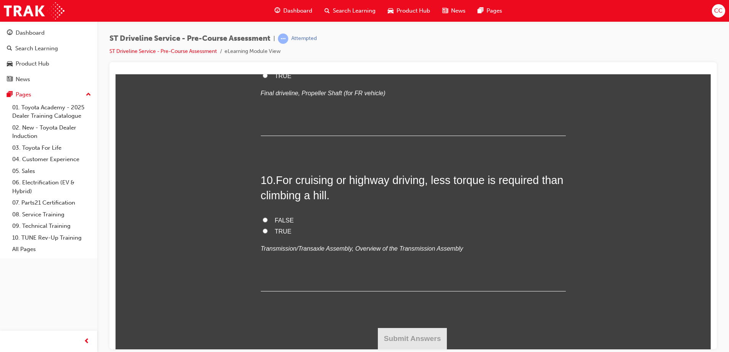
click at [263, 78] on input "TRUE" at bounding box center [265, 75] width 5 height 5
radio input "true"
click at [263, 229] on input "TRUE" at bounding box center [265, 230] width 5 height 5
radio input "true"
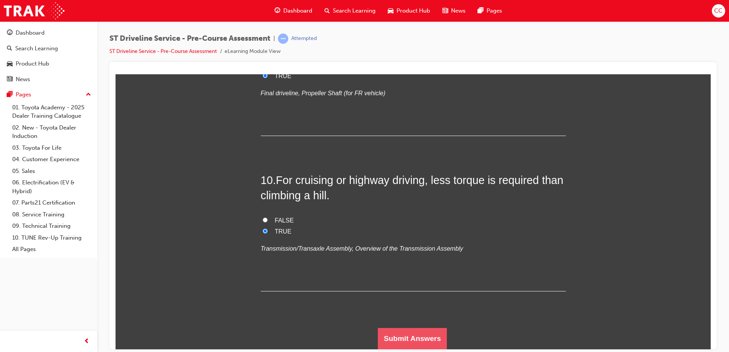
click at [407, 338] on button "Submit Answers" at bounding box center [412, 338] width 69 height 21
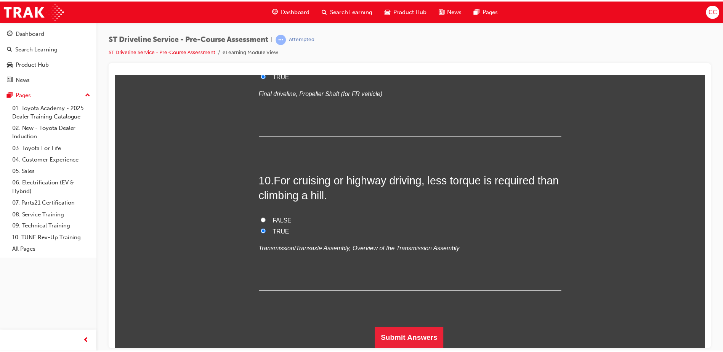
scroll to position [0, 0]
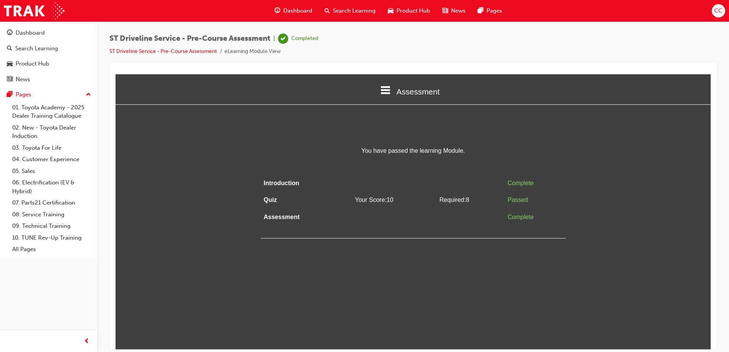
click at [294, 7] on span "Dashboard" at bounding box center [297, 10] width 29 height 9
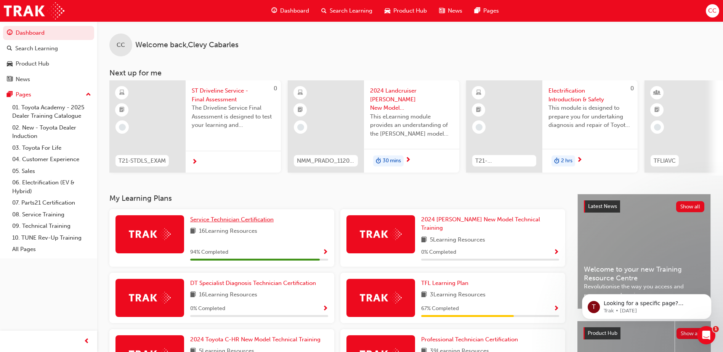
click at [249, 223] on span "Service Technician Certification" at bounding box center [231, 219] width 83 height 7
click at [253, 223] on span "Service Technician Certification" at bounding box center [231, 219] width 83 height 7
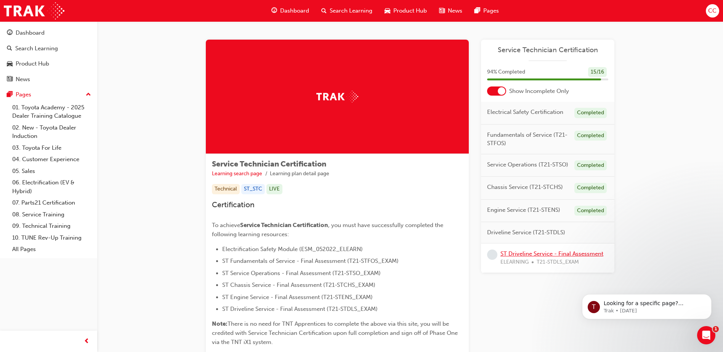
click at [547, 254] on link "ST Driveline Service - Final Assessment" at bounding box center [551, 253] width 103 height 7
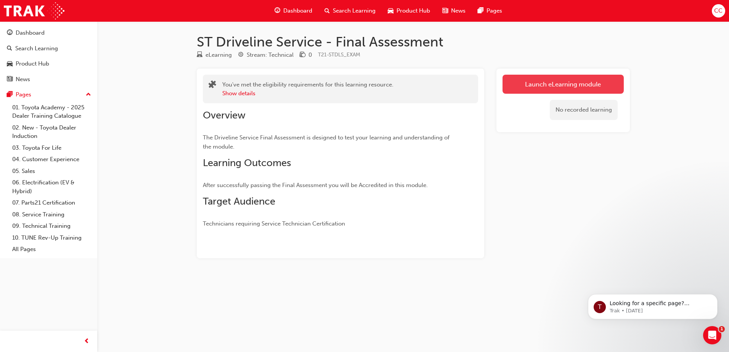
click at [556, 88] on link "Launch eLearning module" at bounding box center [562, 84] width 121 height 19
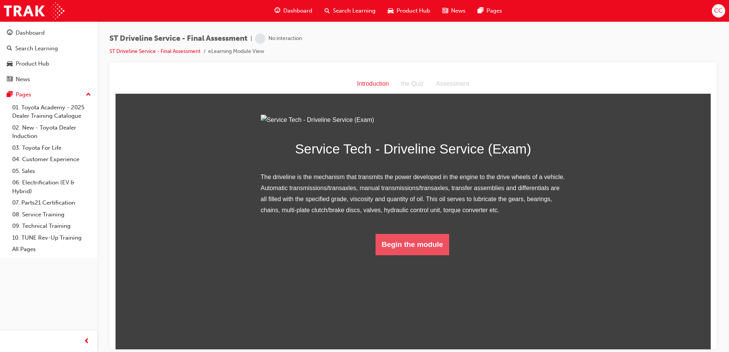
click at [433, 255] on button "Begin the module" at bounding box center [412, 244] width 74 height 21
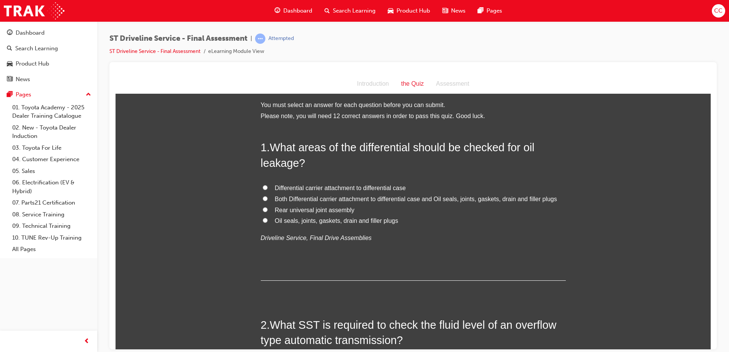
scroll to position [2, 0]
click at [264, 220] on input "Oil seals, joints, gaskets, drain and filler plugs" at bounding box center [265, 220] width 5 height 5
radio input "true"
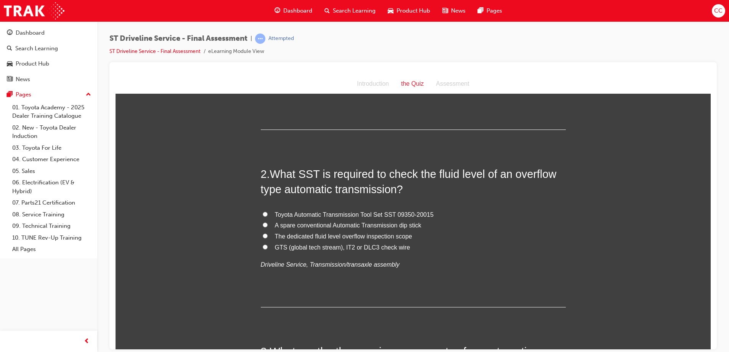
scroll to position [154, 0]
click at [263, 247] on input "GTS (global tech stream), IT2 or DLC3 check wire" at bounding box center [265, 246] width 5 height 5
radio input "true"
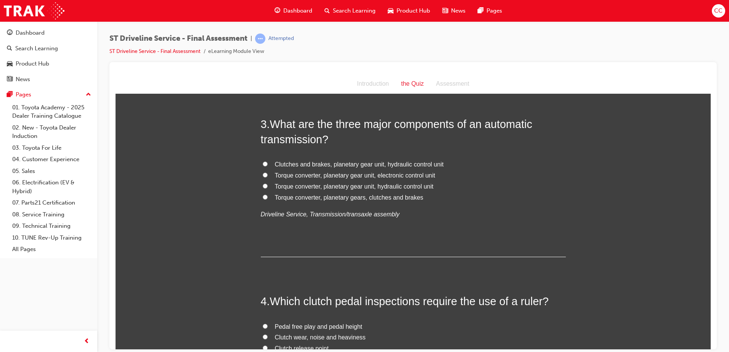
scroll to position [381, 0]
click at [261, 183] on label "Torque converter, planetary gear unit, hydraulic control unit" at bounding box center [413, 186] width 305 height 11
click at [263, 183] on input "Torque converter, planetary gear unit, hydraulic control unit" at bounding box center [265, 185] width 5 height 5
radio input "true"
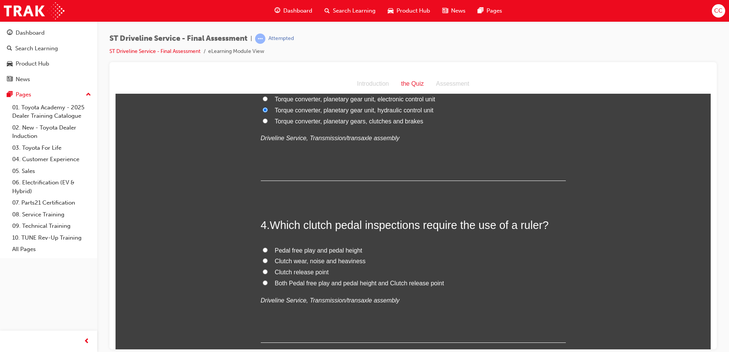
scroll to position [458, 0]
click at [265, 247] on label "Pedal free play and pedal height" at bounding box center [413, 250] width 305 height 11
click at [265, 247] on input "Pedal free play and pedal height" at bounding box center [265, 249] width 5 height 5
radio input "true"
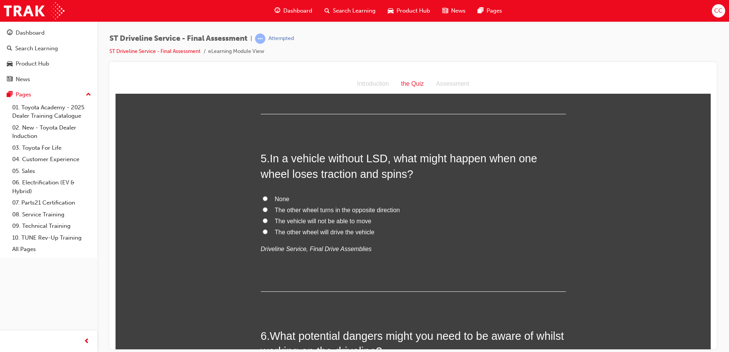
scroll to position [686, 0]
click at [264, 219] on label "The vehicle will not be able to move" at bounding box center [413, 220] width 305 height 11
click at [264, 219] on input "The vehicle will not be able to move" at bounding box center [265, 220] width 5 height 5
radio input "true"
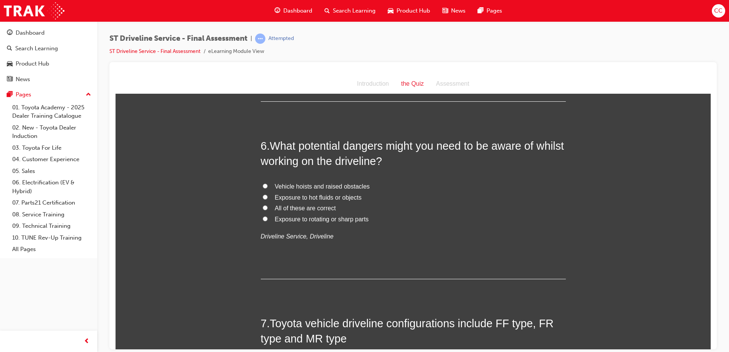
scroll to position [876, 0]
click at [264, 207] on input "All of these are correct" at bounding box center [265, 207] width 5 height 5
radio input "true"
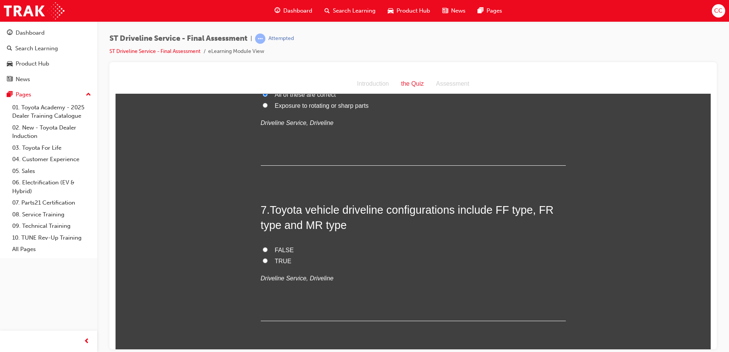
scroll to position [990, 0]
click at [263, 258] on input "TRUE" at bounding box center [265, 259] width 5 height 5
radio input "true"
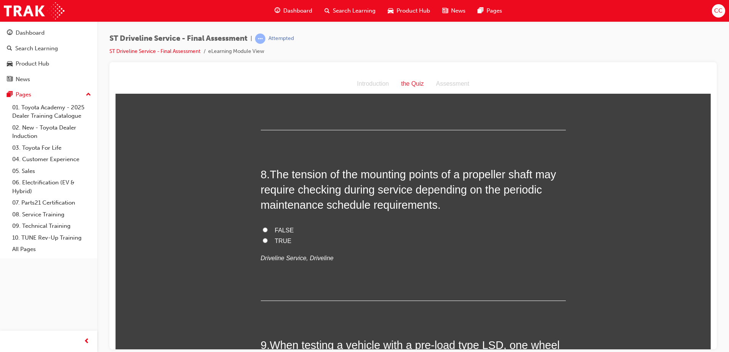
scroll to position [1181, 0]
click at [263, 227] on input "FALSE" at bounding box center [265, 229] width 5 height 5
radio input "true"
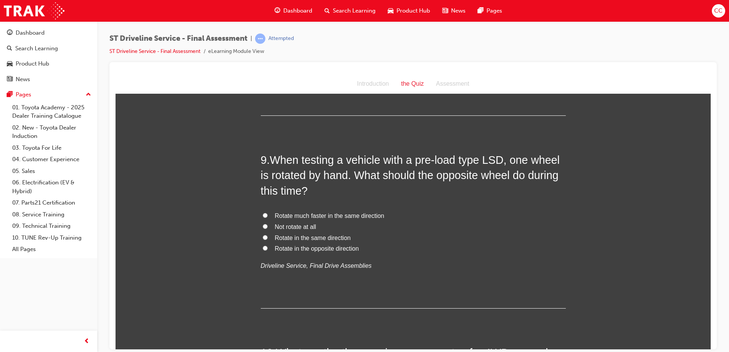
scroll to position [1366, 0]
click at [263, 237] on input "Rotate in the same direction" at bounding box center [265, 236] width 5 height 5
radio input "true"
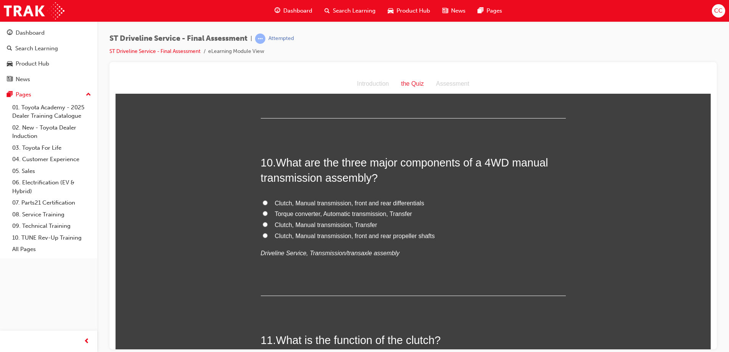
scroll to position [1556, 0]
click at [261, 224] on label "Clutch, Manual transmission, Transfer" at bounding box center [413, 224] width 305 height 11
click at [263, 224] on input "Clutch, Manual transmission, Transfer" at bounding box center [265, 223] width 5 height 5
radio input "true"
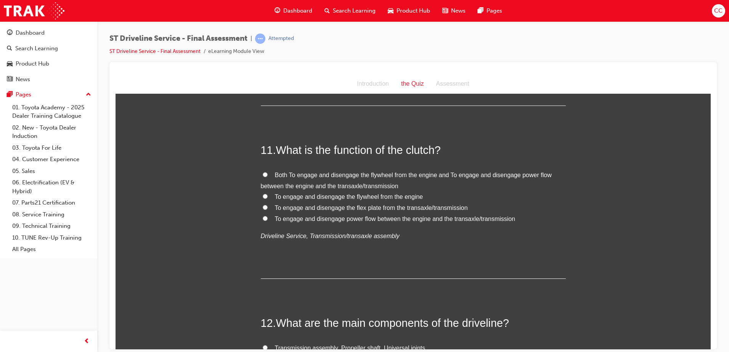
scroll to position [1746, 0]
click at [264, 193] on label "To engage and disengage the flywheel from the engine" at bounding box center [413, 196] width 305 height 11
click at [264, 193] on input "To engage and disengage the flywheel from the engine" at bounding box center [265, 195] width 5 height 5
radio input "true"
click at [263, 218] on input "To engage and disengage power flow between the engine and the transaxle/transmi…" at bounding box center [265, 217] width 5 height 5
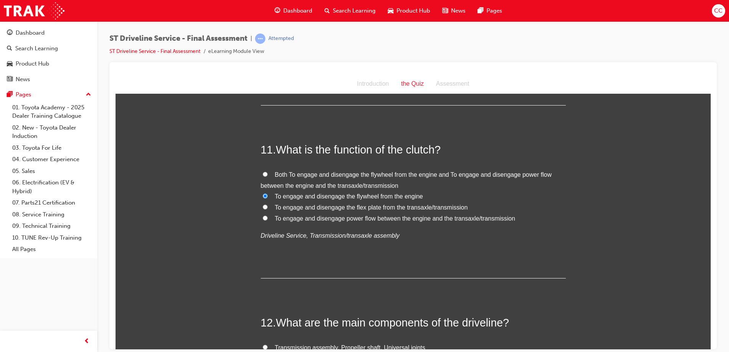
radio input "true"
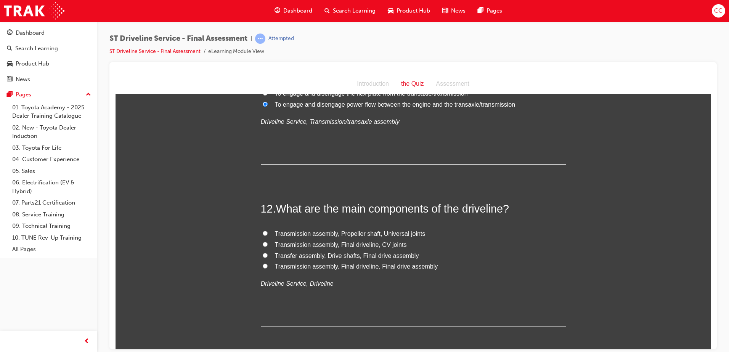
scroll to position [1861, 0]
click at [261, 267] on label "Transmission assembly, Final driveline, Final drive assembly" at bounding box center [413, 266] width 305 height 11
click at [263, 267] on input "Transmission assembly, Final driveline, Final drive assembly" at bounding box center [265, 265] width 5 height 5
radio input "true"
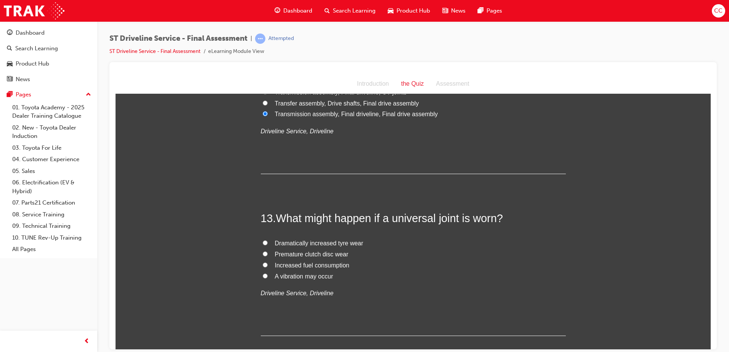
scroll to position [2013, 0]
click at [263, 276] on input "A vibration may occur" at bounding box center [265, 275] width 5 height 5
radio input "true"
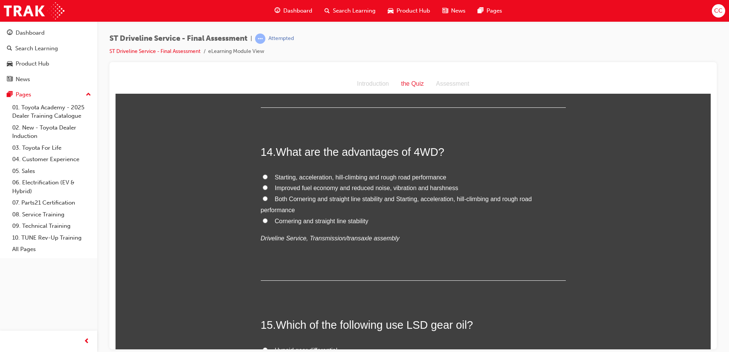
scroll to position [2241, 0]
click at [263, 175] on input "Starting, acceleration, hill-climbing and rough road performance" at bounding box center [265, 176] width 5 height 5
radio input "true"
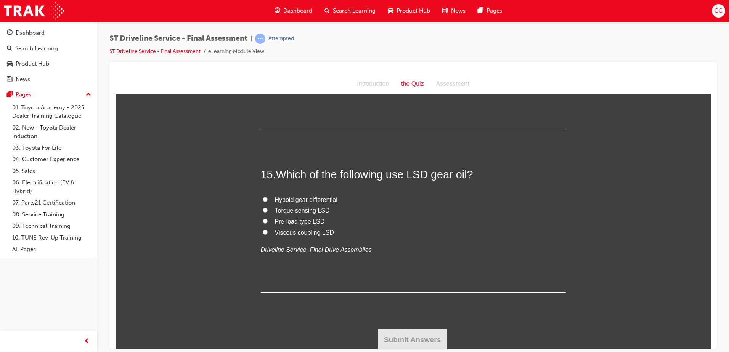
scroll to position [2392, 0]
click at [263, 231] on input "Viscous coupling LSD" at bounding box center [265, 231] width 5 height 5
radio input "true"
click at [405, 343] on button "Submit Answers" at bounding box center [412, 338] width 69 height 21
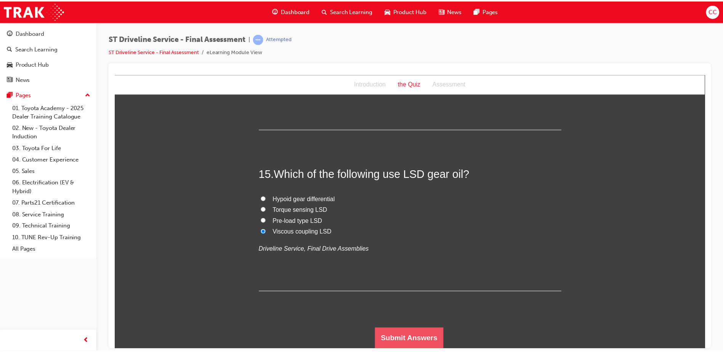
scroll to position [0, 0]
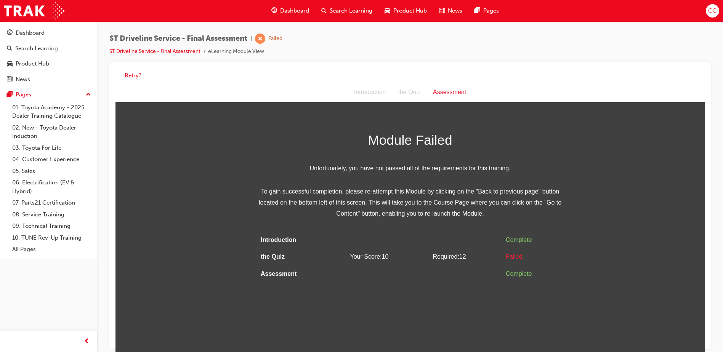
click at [130, 73] on button "Retry?" at bounding box center [133, 75] width 17 height 9
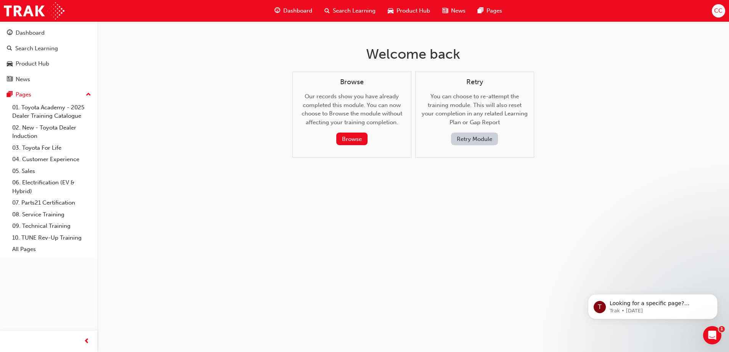
click at [466, 134] on button "Retry Module" at bounding box center [474, 139] width 47 height 13
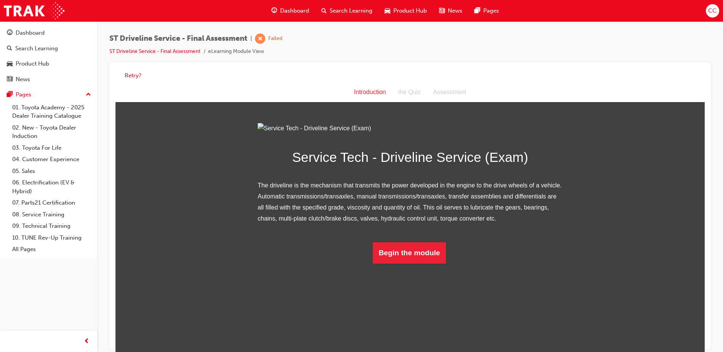
click at [289, 10] on span "Dashboard" at bounding box center [294, 10] width 29 height 9
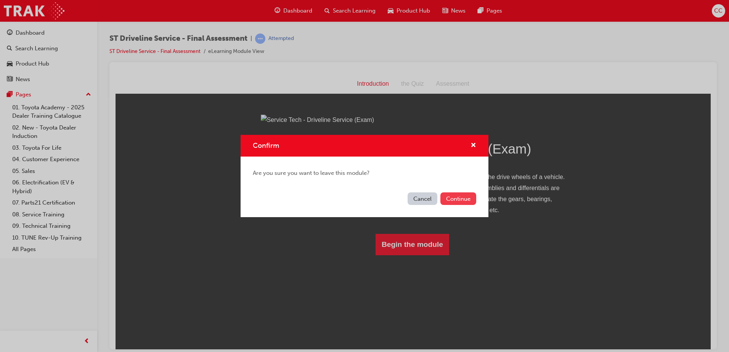
click at [460, 195] on button "Continue" at bounding box center [458, 198] width 36 height 13
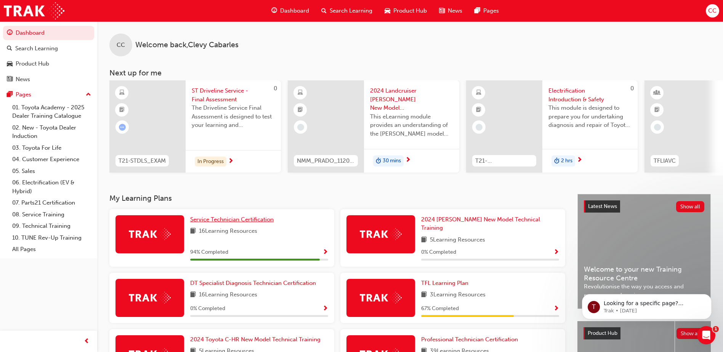
click at [220, 221] on span "Service Technician Certification" at bounding box center [231, 219] width 83 height 7
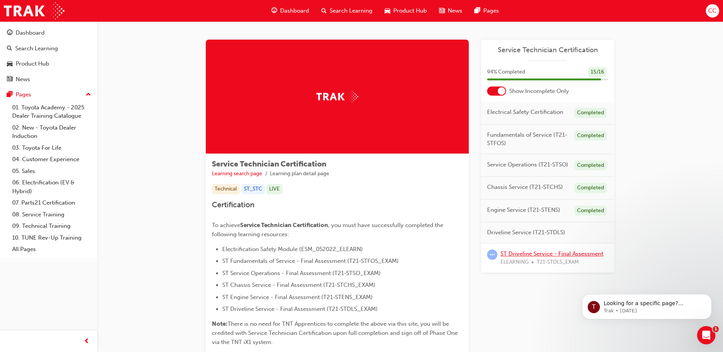
click at [577, 252] on link "ST Driveline Service - Final Assessment" at bounding box center [551, 253] width 103 height 7
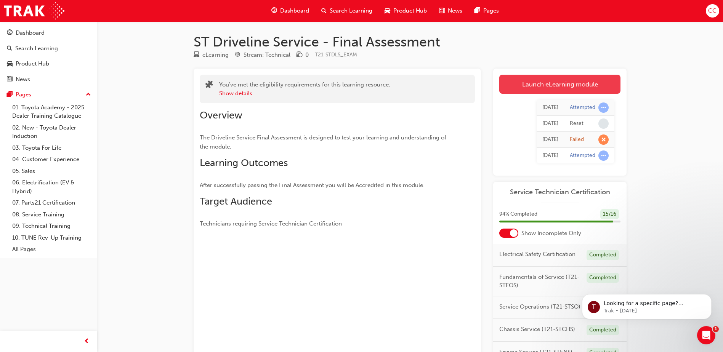
click at [559, 85] on link "Launch eLearning module" at bounding box center [559, 84] width 121 height 19
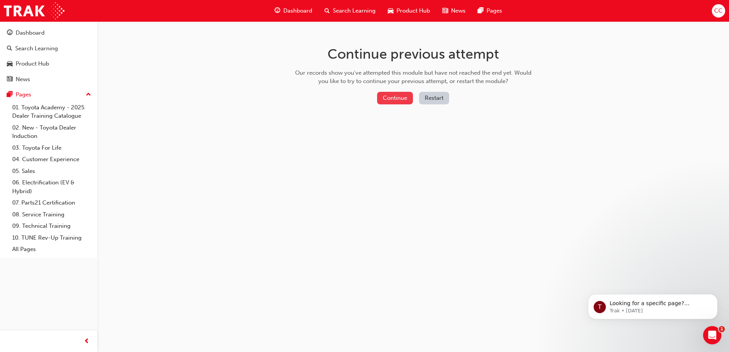
click at [391, 99] on button "Continue" at bounding box center [395, 98] width 36 height 13
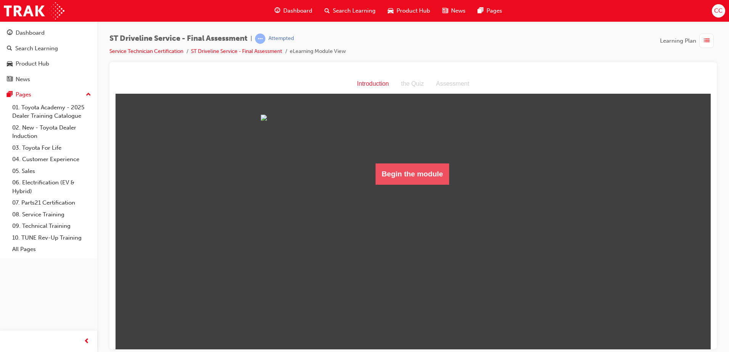
click at [395, 184] on button "Begin the module" at bounding box center [412, 173] width 74 height 21
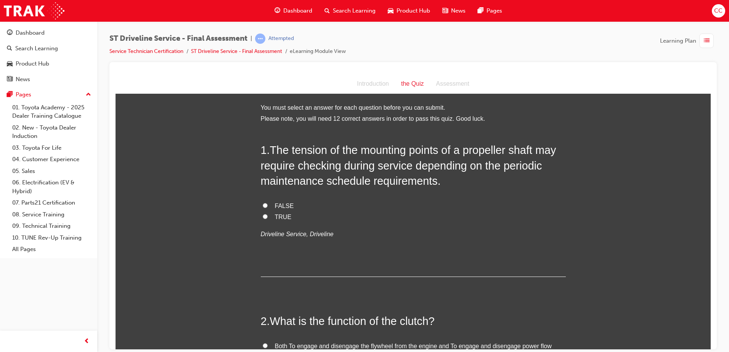
click at [264, 214] on label "TRUE" at bounding box center [413, 216] width 305 height 11
click at [264, 214] on input "TRUE" at bounding box center [265, 216] width 5 height 5
radio input "true"
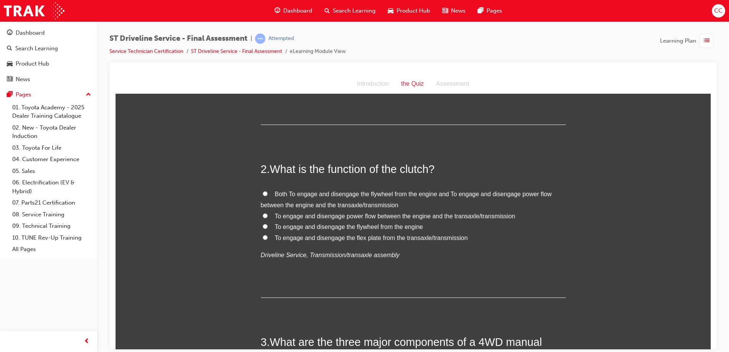
scroll to position [152, 0]
click at [263, 214] on input "To engage and disengage power flow between the engine and the transaxle/transmi…" at bounding box center [265, 215] width 5 height 5
radio input "true"
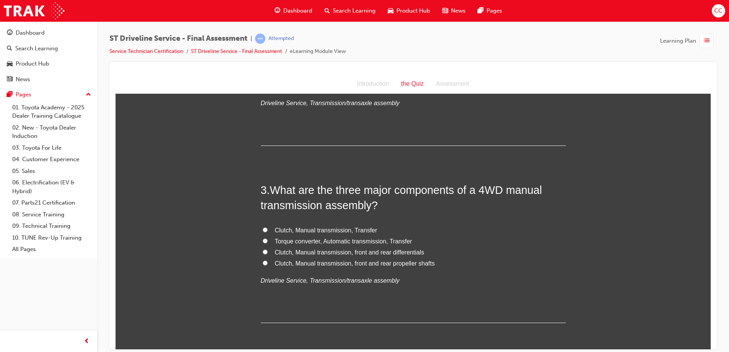
scroll to position [304, 0]
click at [263, 227] on input "Clutch, Manual transmission, Transfer" at bounding box center [265, 229] width 5 height 5
radio input "true"
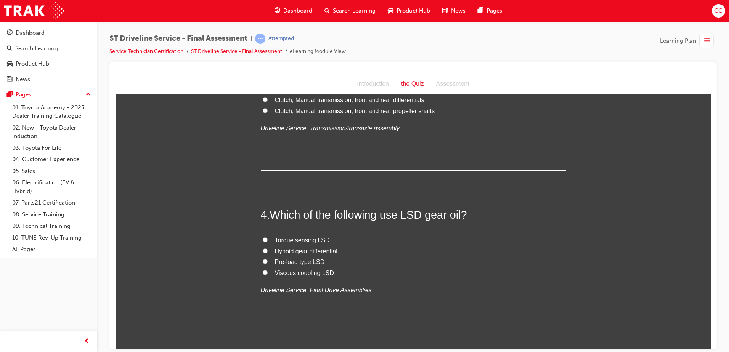
scroll to position [457, 0]
click at [263, 270] on input "Viscous coupling LSD" at bounding box center [265, 271] width 5 height 5
radio input "true"
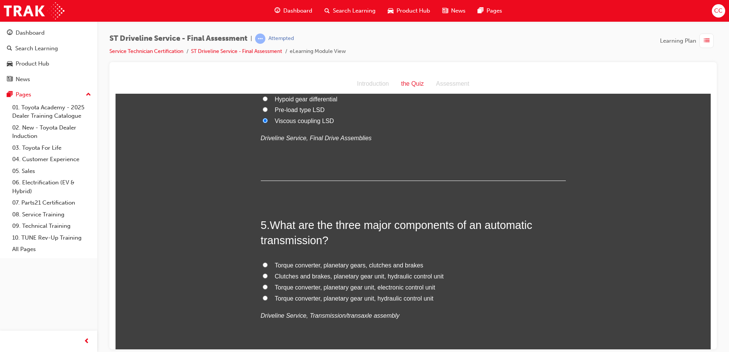
scroll to position [609, 0]
click at [263, 274] on input "Clutches and brakes, planetary gear unit, hydraulic control unit" at bounding box center [265, 275] width 5 height 5
radio input "true"
click at [263, 285] on input "Torque converter, planetary gear unit, electronic control unit" at bounding box center [265, 286] width 5 height 5
radio input "true"
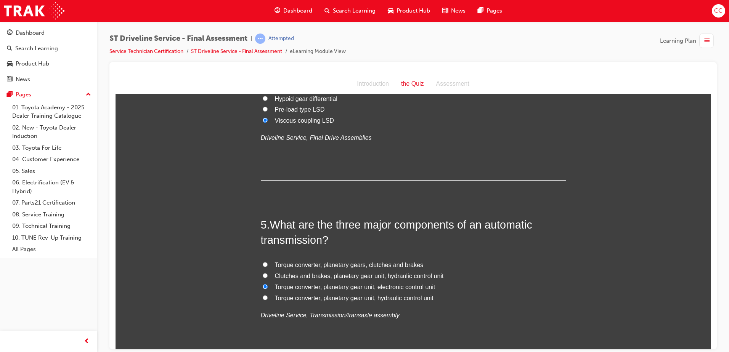
click at [261, 296] on label "Torque converter, planetary gear unit, hydraulic control unit" at bounding box center [413, 298] width 305 height 11
click at [263, 296] on input "Torque converter, planetary gear unit, hydraulic control unit" at bounding box center [265, 297] width 5 height 5
radio input "true"
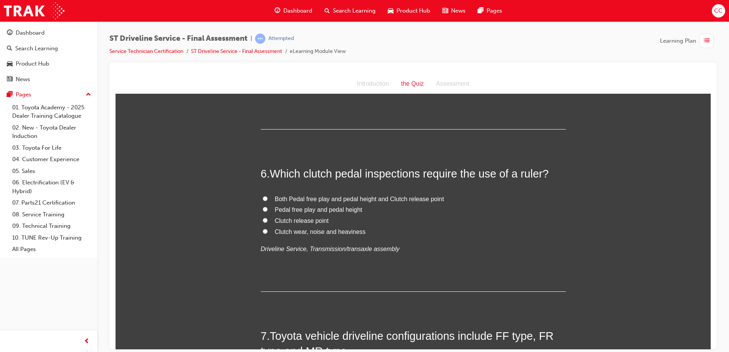
scroll to position [838, 0]
click at [263, 210] on input "Pedal free play and pedal height" at bounding box center [265, 208] width 5 height 5
radio input "true"
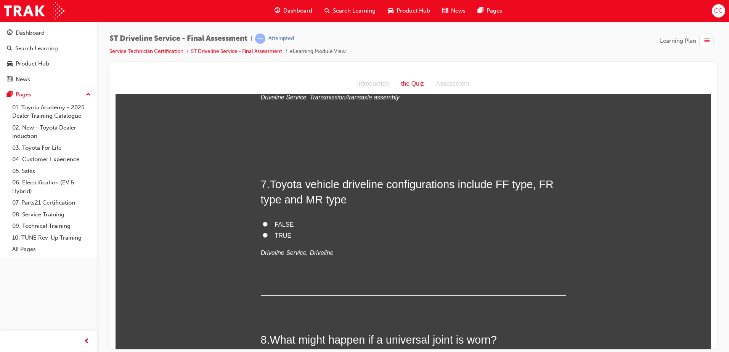
scroll to position [990, 0]
click at [263, 232] on input "TRUE" at bounding box center [265, 234] width 5 height 5
radio input "true"
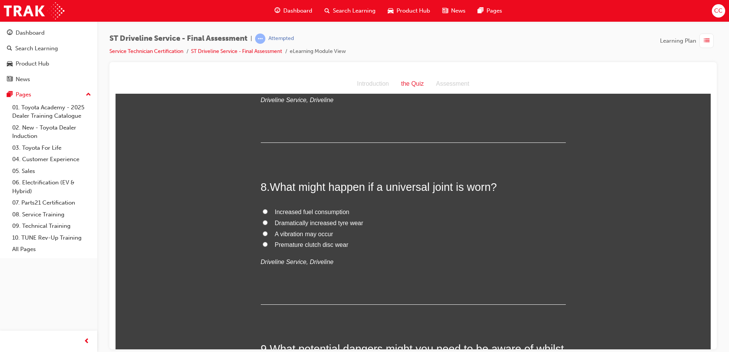
scroll to position [1142, 0]
click at [263, 243] on input "Premature clutch disc wear" at bounding box center [265, 243] width 5 height 5
radio input "true"
click at [263, 233] on input "A vibration may occur" at bounding box center [265, 233] width 5 height 5
radio input "true"
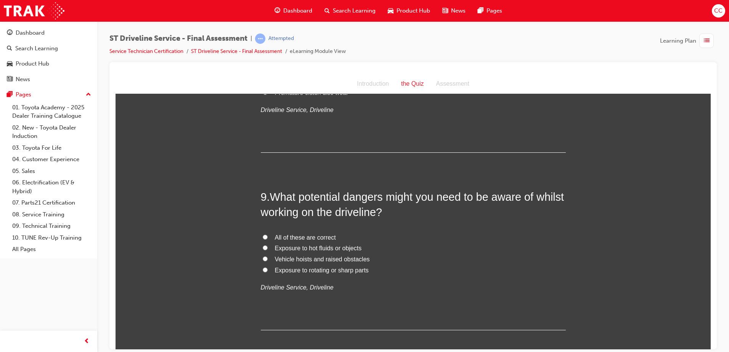
scroll to position [1294, 0]
click at [263, 235] on input "All of these are correct" at bounding box center [265, 236] width 5 height 5
radio input "true"
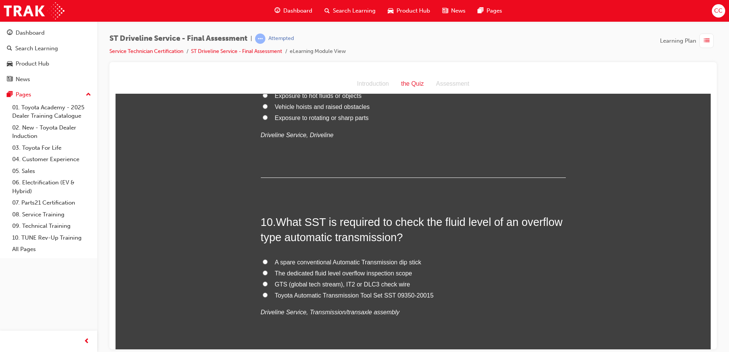
scroll to position [1447, 0]
click at [263, 282] on input "GTS (global tech stream), IT2 or DLC3 check wire" at bounding box center [265, 282] width 5 height 5
radio input "true"
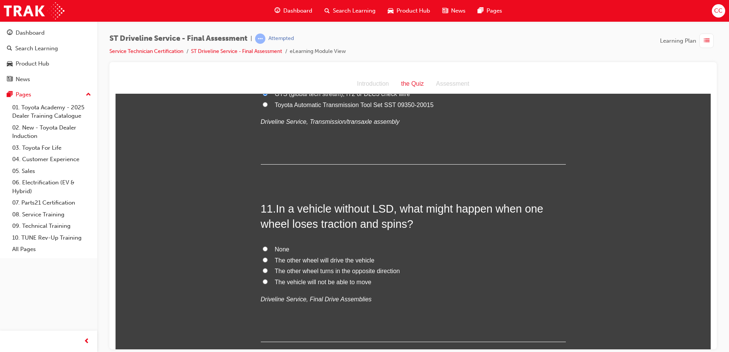
scroll to position [1637, 0]
click at [263, 279] on input "The vehicle will not be able to move" at bounding box center [265, 281] width 5 height 5
radio input "true"
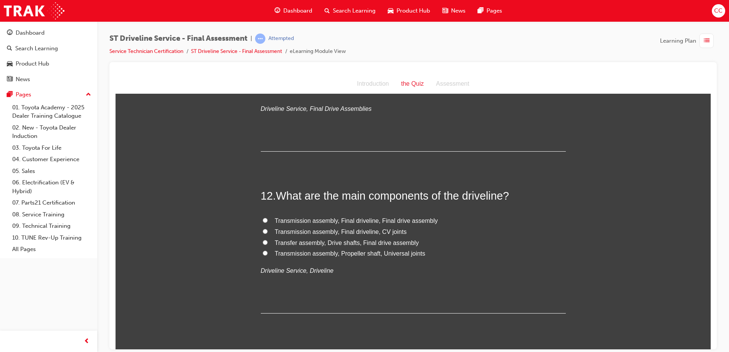
scroll to position [1828, 0]
click at [261, 215] on label "Transmission assembly, Final driveline, Final drive assembly" at bounding box center [413, 220] width 305 height 11
click at [263, 217] on input "Transmission assembly, Final driveline, Final drive assembly" at bounding box center [265, 219] width 5 height 5
radio input "true"
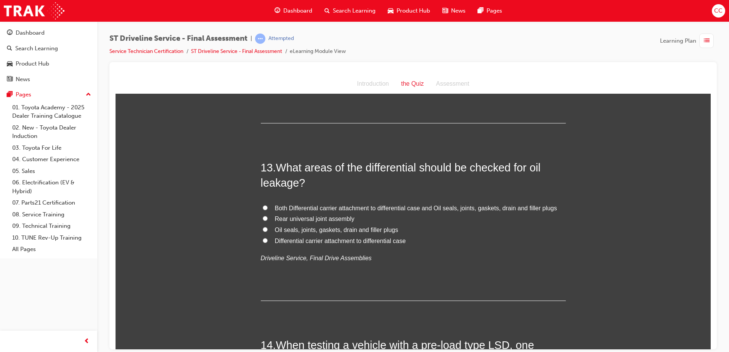
scroll to position [2018, 0]
click at [263, 228] on input "Oil seals, joints, gaskets, drain and filler plugs" at bounding box center [265, 228] width 5 height 5
radio input "true"
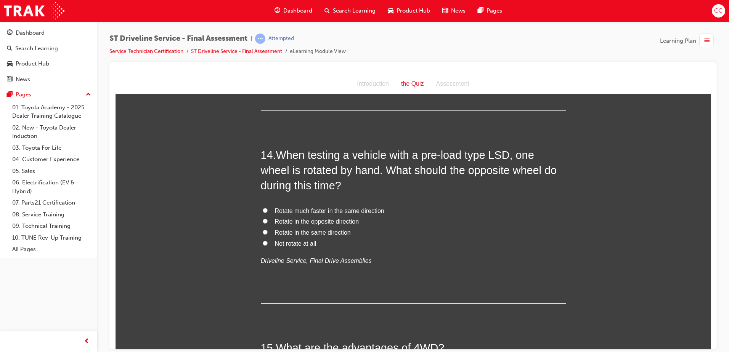
scroll to position [2208, 0]
click at [263, 230] on input "Rotate in the same direction" at bounding box center [265, 231] width 5 height 5
radio input "true"
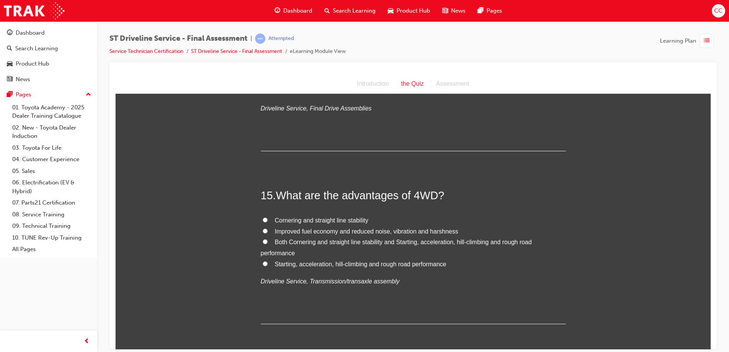
scroll to position [2360, 0]
click at [263, 217] on input "Cornering and straight line stability" at bounding box center [265, 219] width 5 height 5
radio input "true"
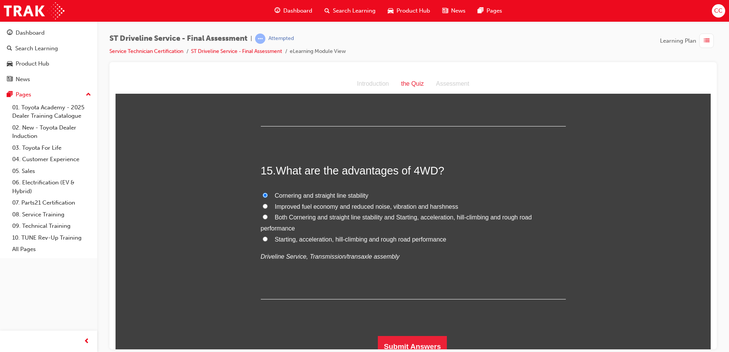
scroll to position [2392, 0]
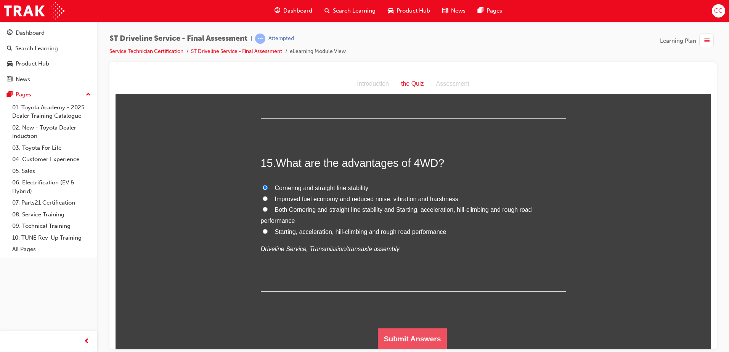
click at [263, 208] on input "Both Cornering and straight line stability and Starting, acceleration, hill-cli…" at bounding box center [265, 209] width 5 height 5
radio input "true"
drag, startPoint x: 192, startPoint y: 278, endPoint x: 149, endPoint y: 77, distance: 205.5
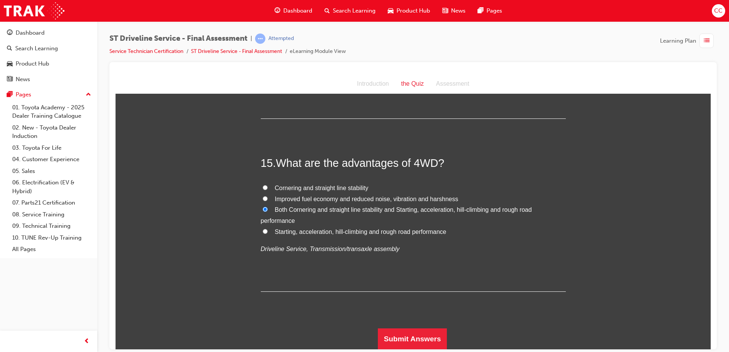
click at [149, 77] on div "Introduction the Quiz Assessment" at bounding box center [412, 84] width 595 height 20
click at [398, 336] on button "Submit Answers" at bounding box center [412, 338] width 69 height 21
